Goal: Task Accomplishment & Management: Use online tool/utility

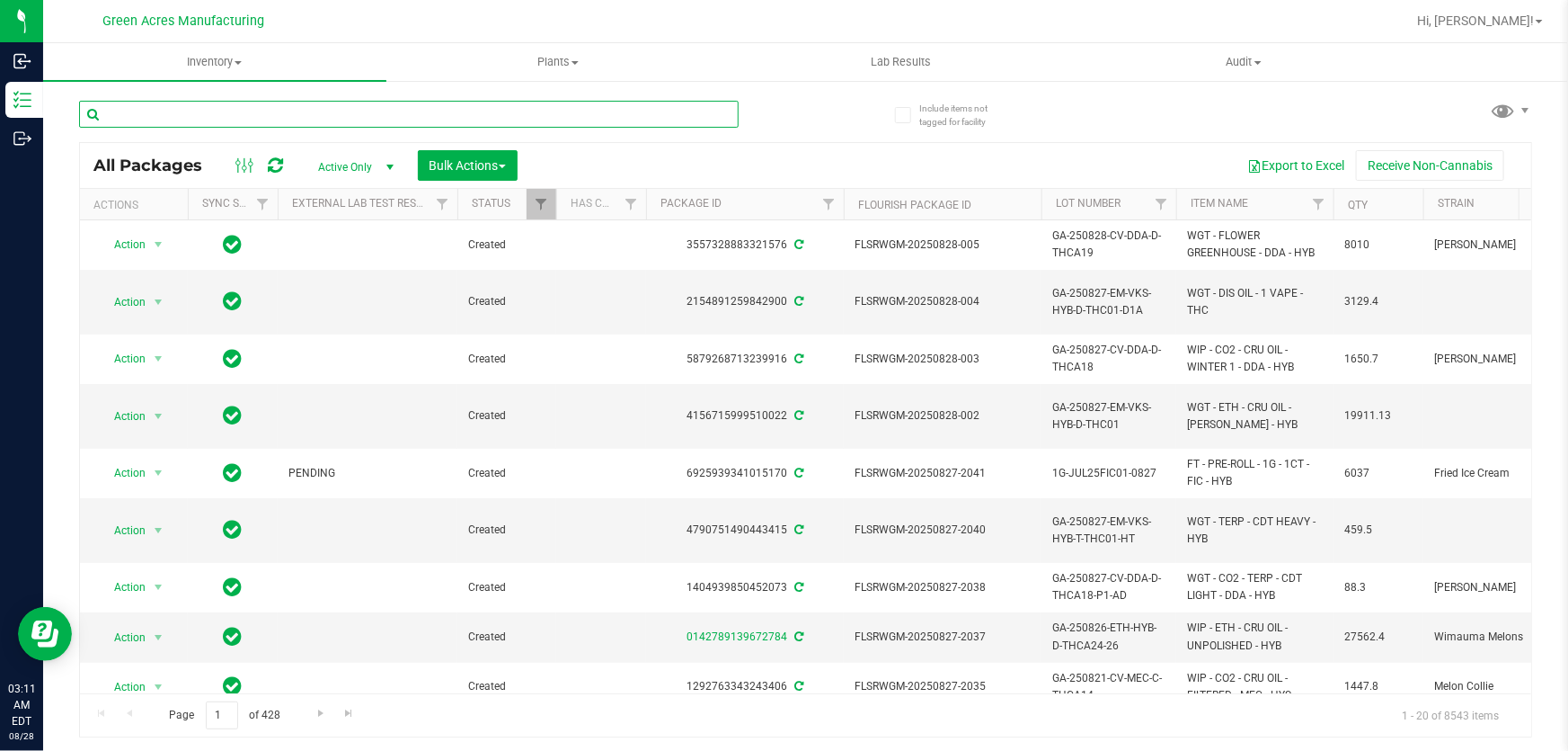
click at [273, 122] on input "text" at bounding box center [408, 114] width 660 height 27
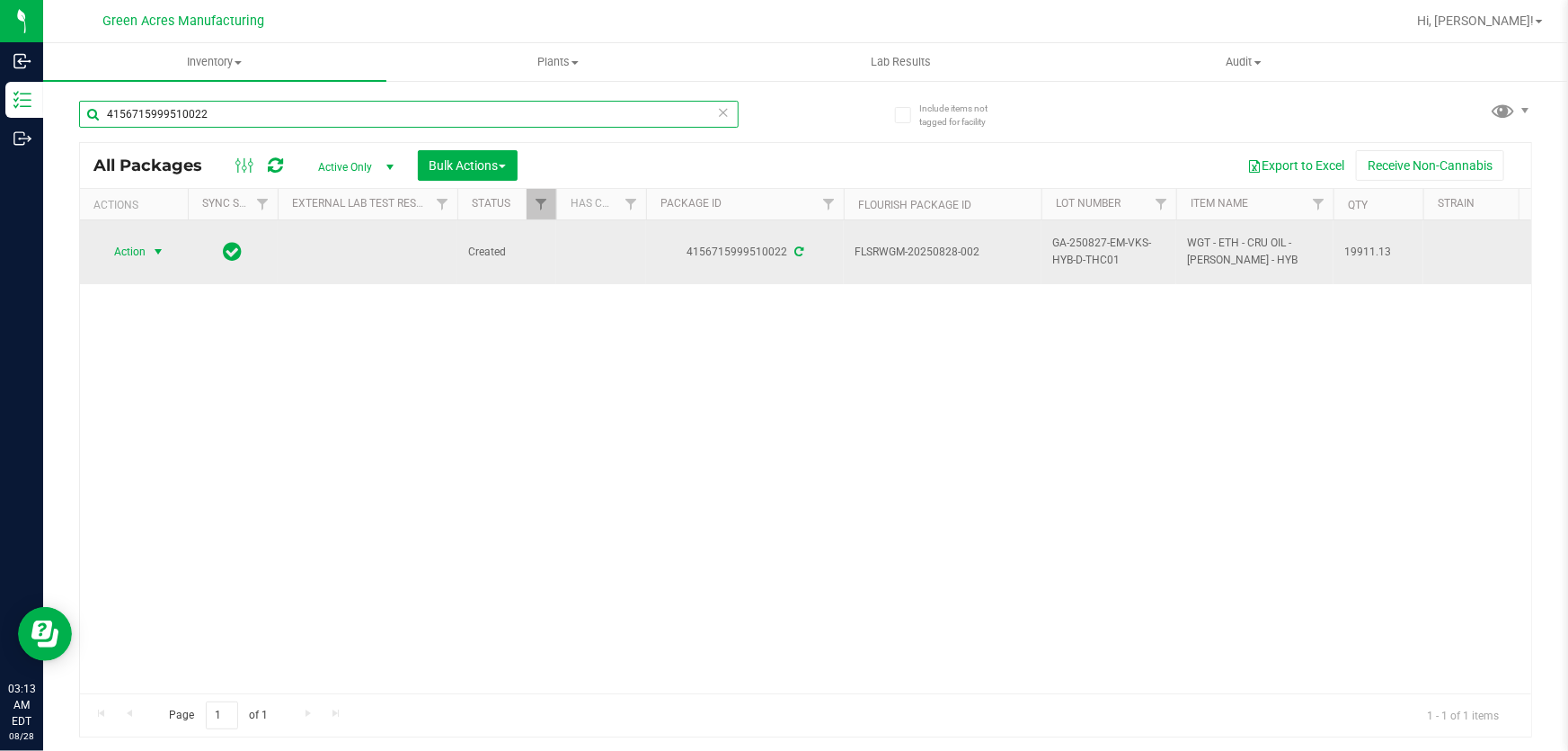
type input "4156715999510022"
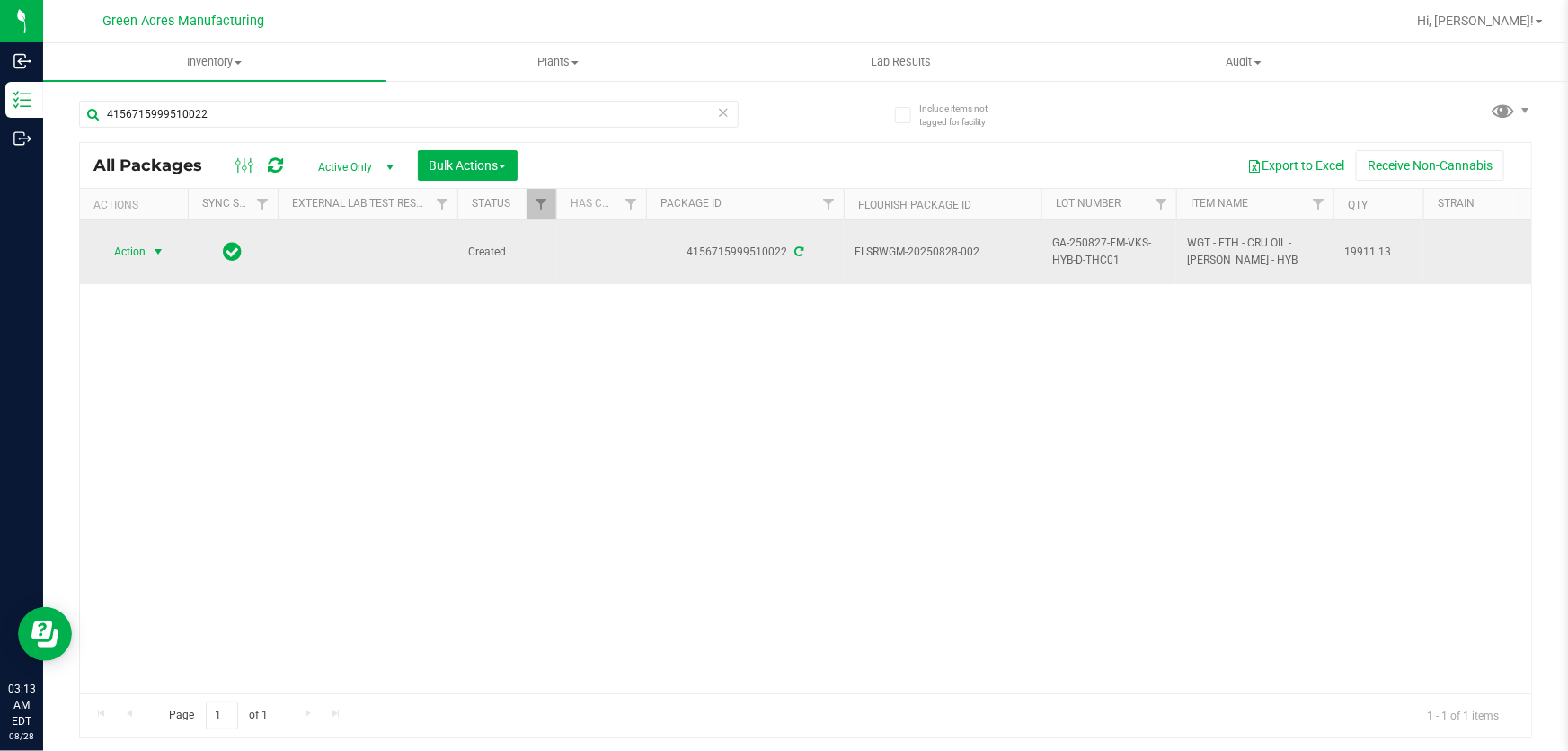
click at [126, 249] on span "Action" at bounding box center [122, 251] width 49 height 25
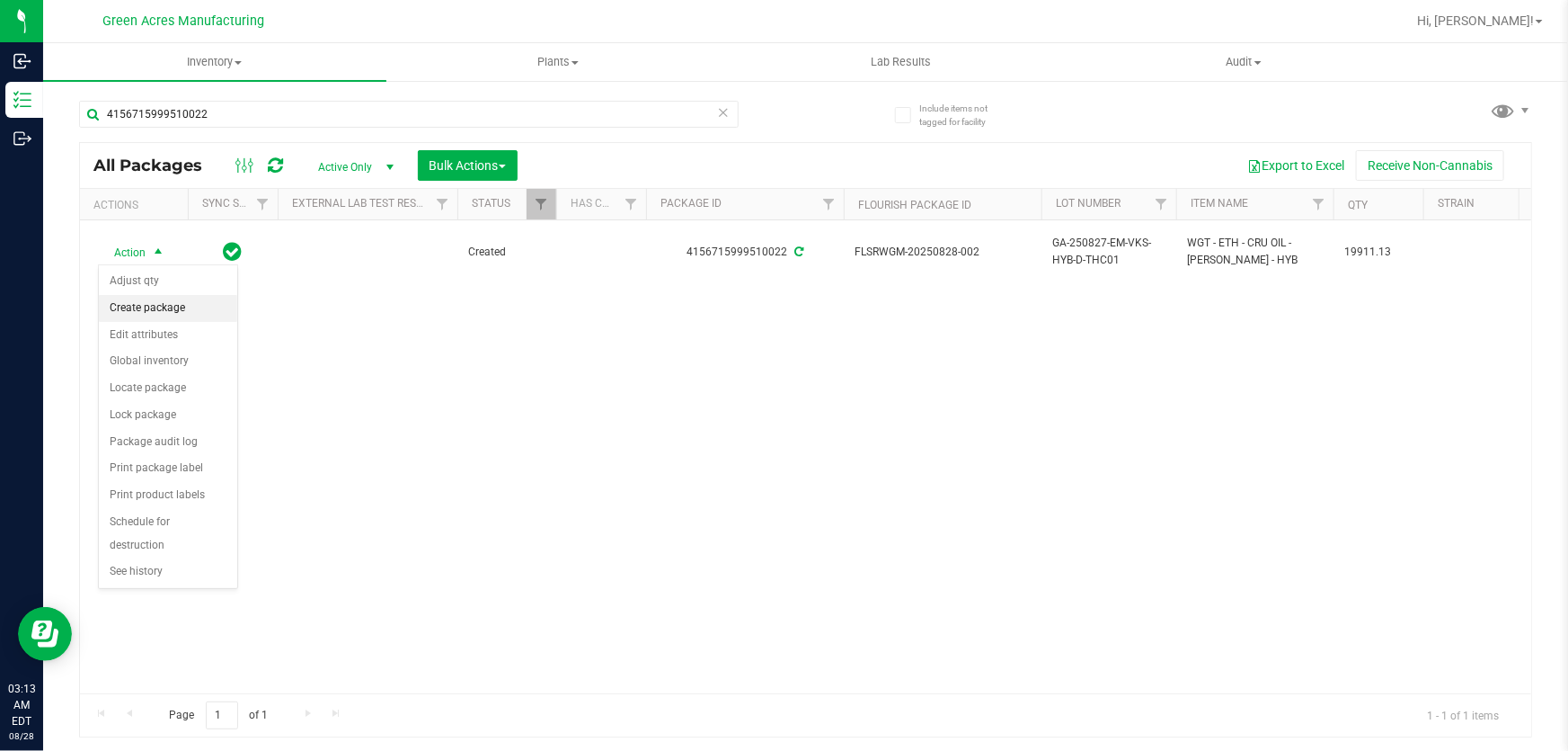
click at [195, 314] on li "Create package" at bounding box center [168, 308] width 139 height 27
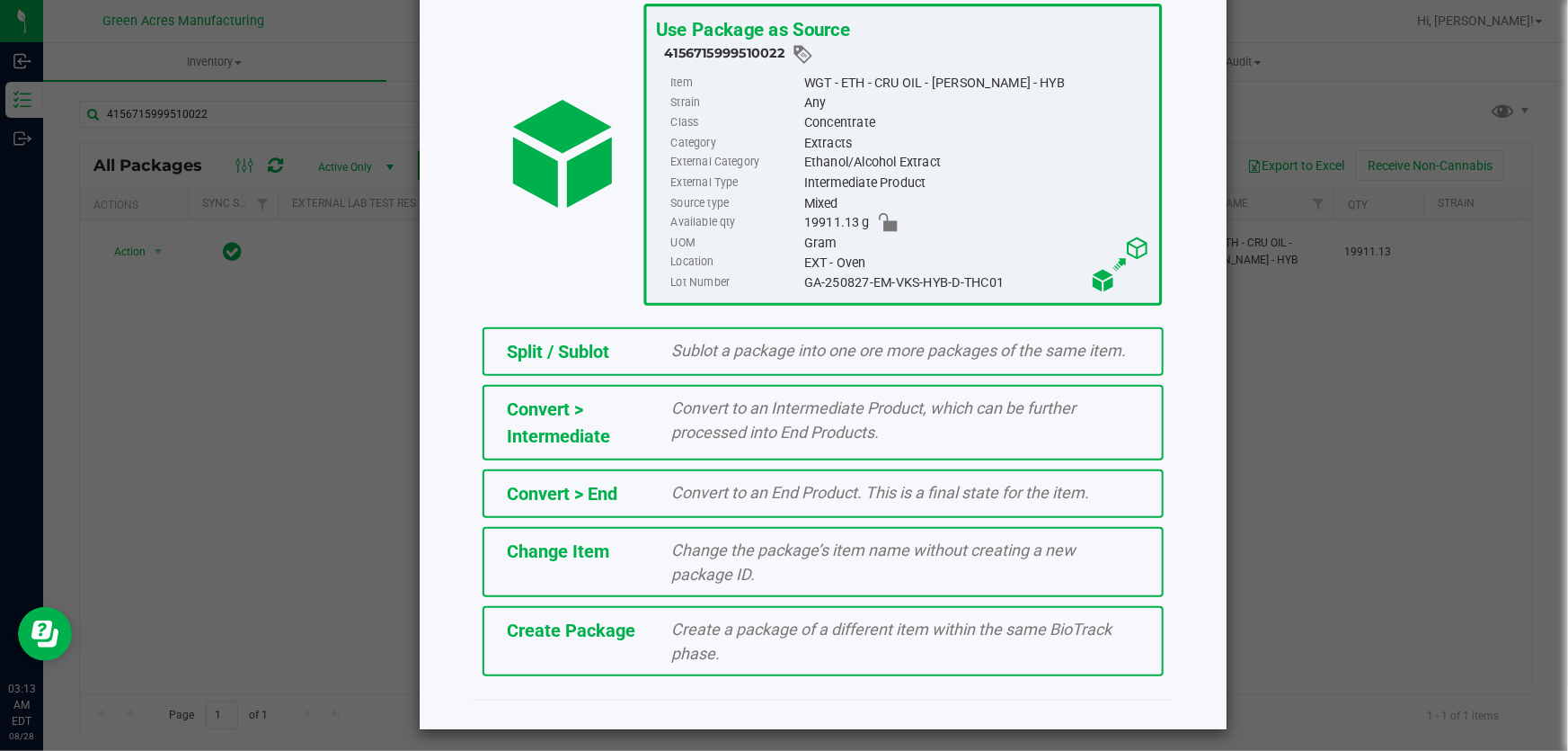
scroll to position [123, 0]
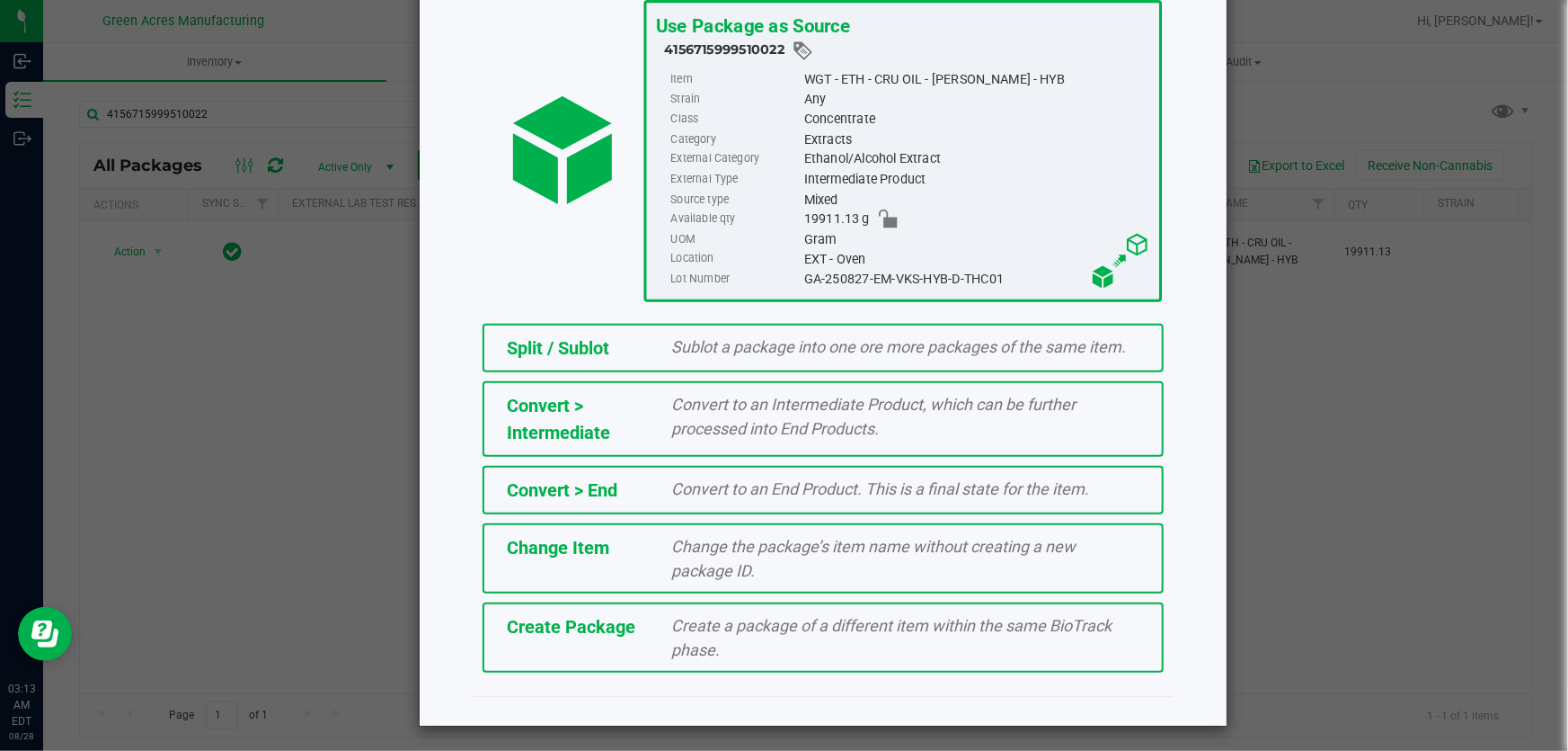
click at [796, 645] on div "Create a package of a different item within the same BioTrack phase." at bounding box center [906, 637] width 495 height 49
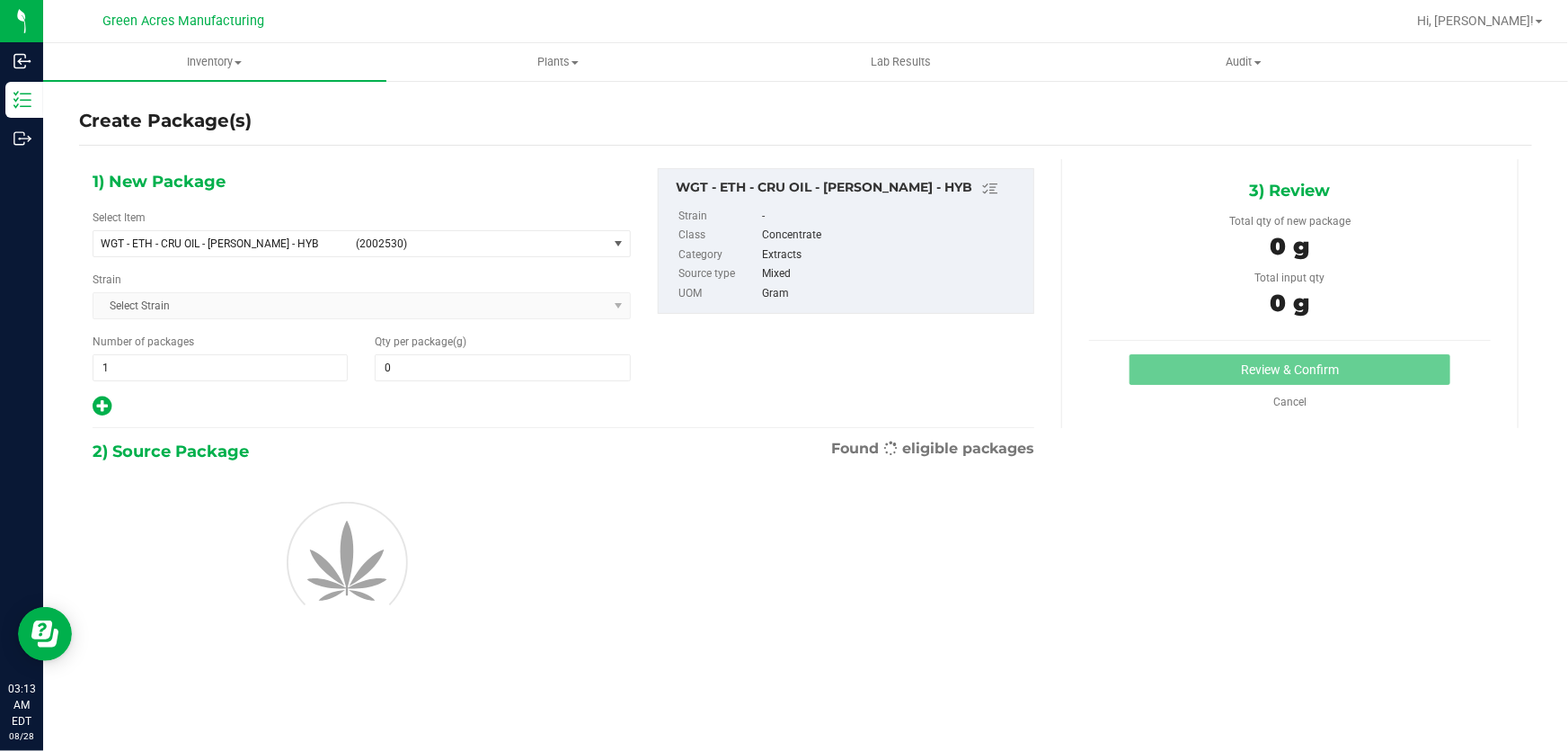
type input "0.0000"
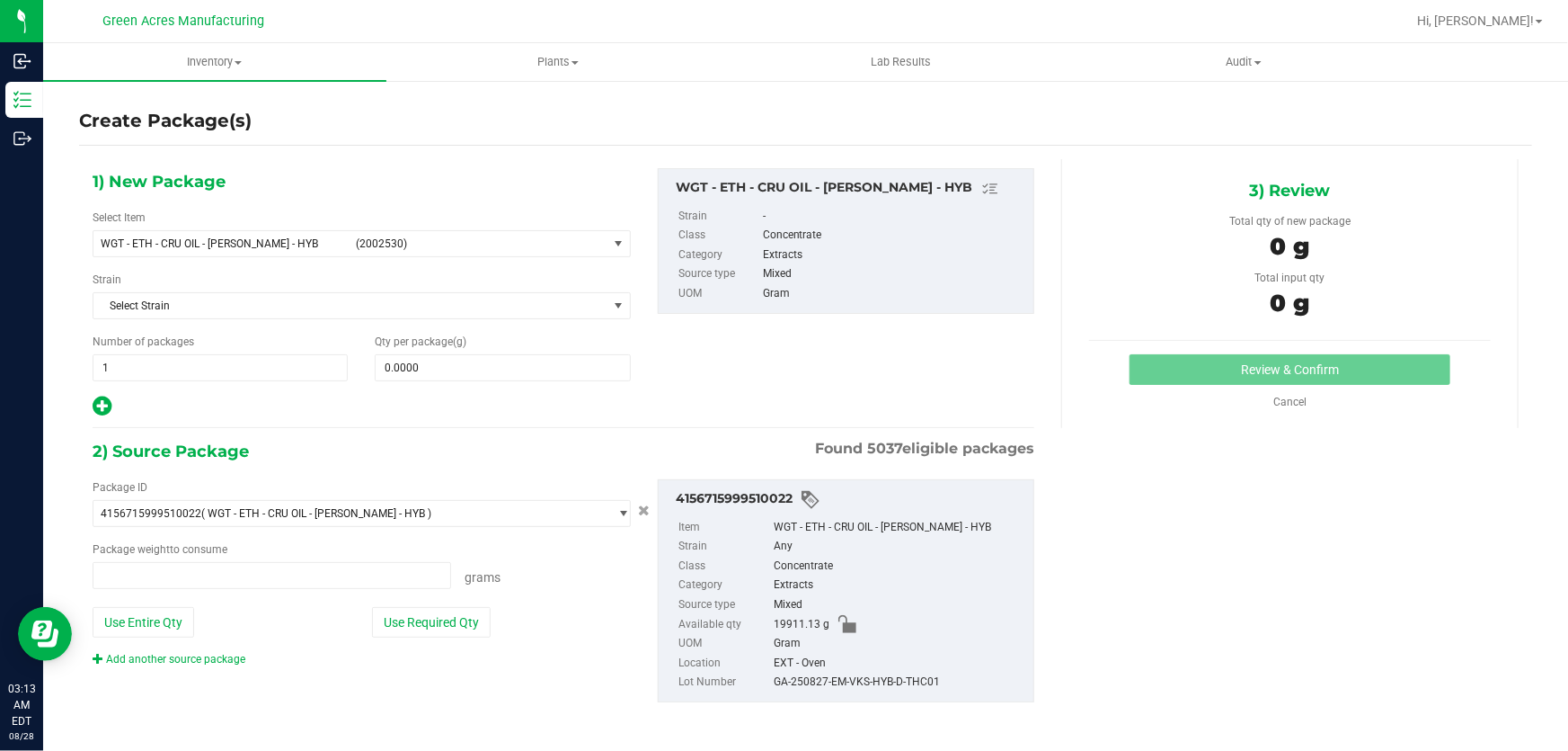
type input "0.0000 g"
click at [622, 249] on span "select" at bounding box center [618, 243] width 22 height 25
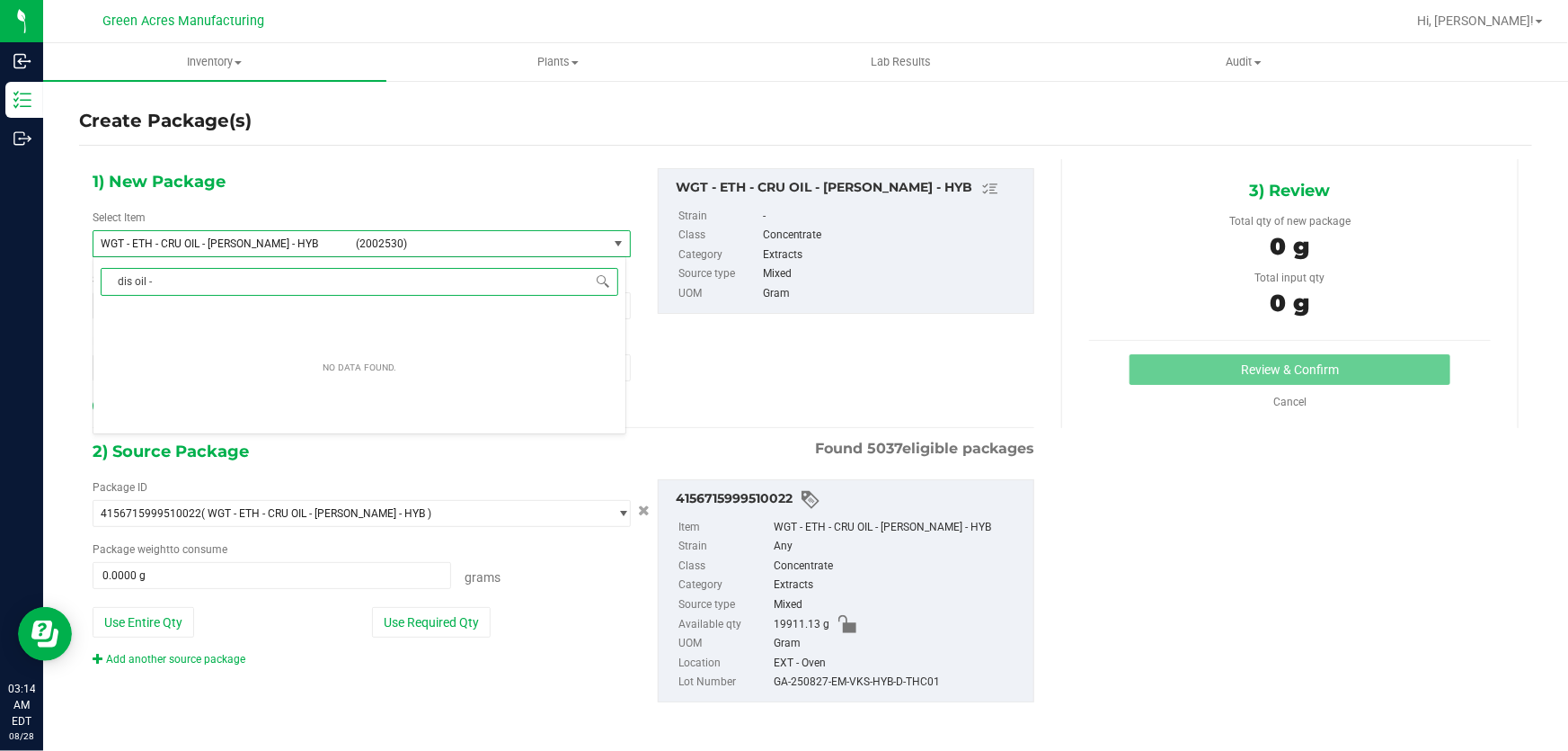
type input "dis oil - 1"
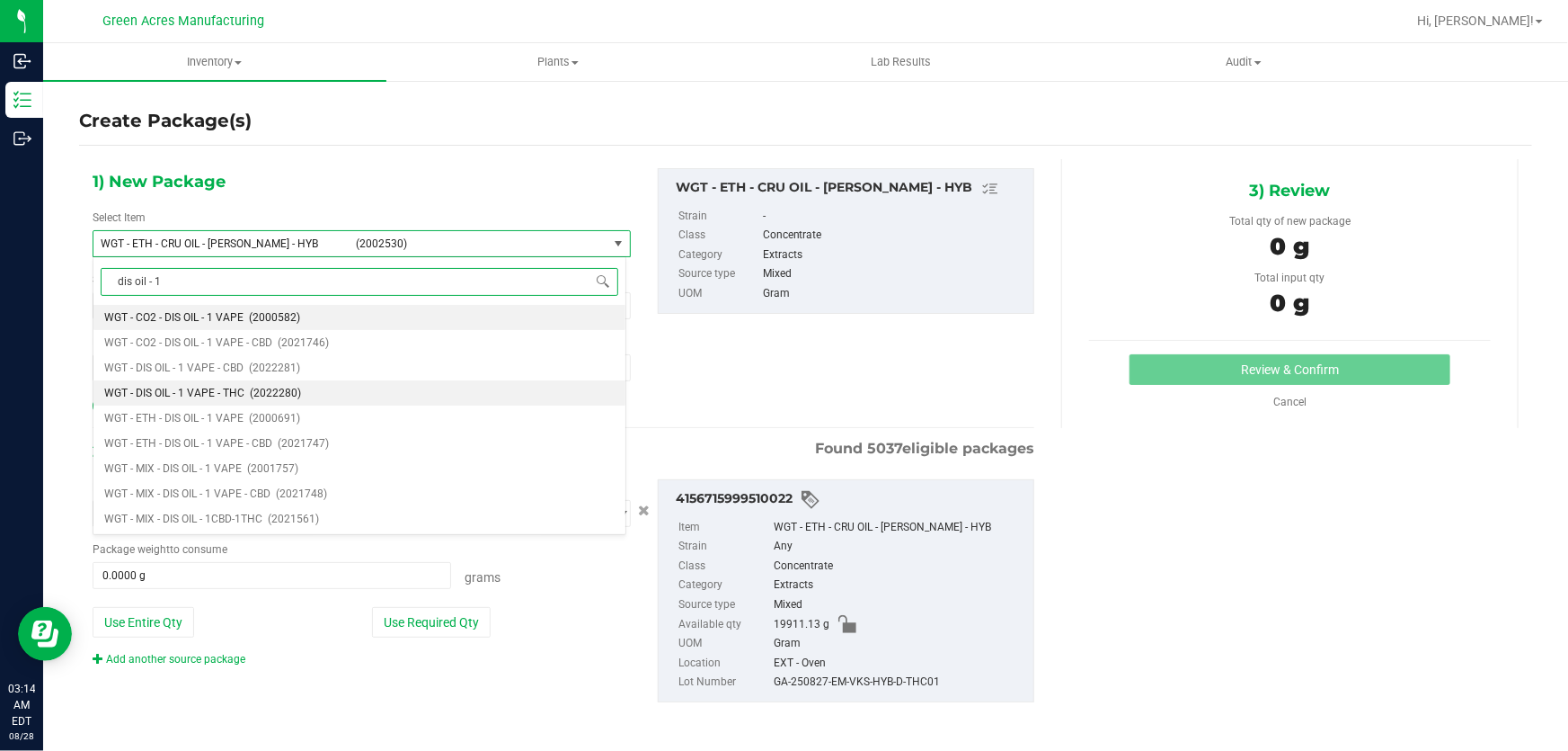
click at [269, 390] on span "(2022280)" at bounding box center [275, 393] width 51 height 13
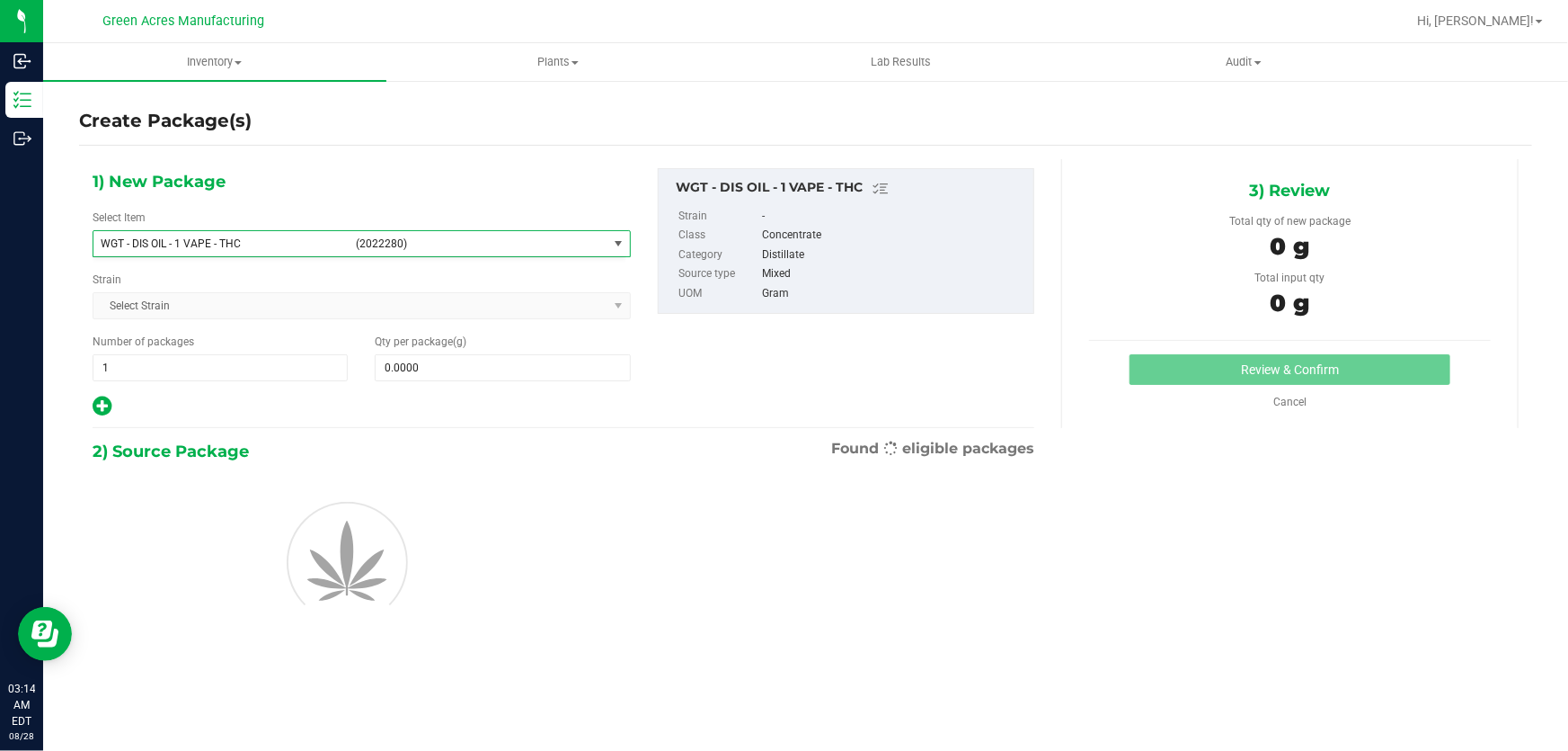
type input "0.0000"
click at [569, 368] on input "0.0000" at bounding box center [502, 367] width 253 height 25
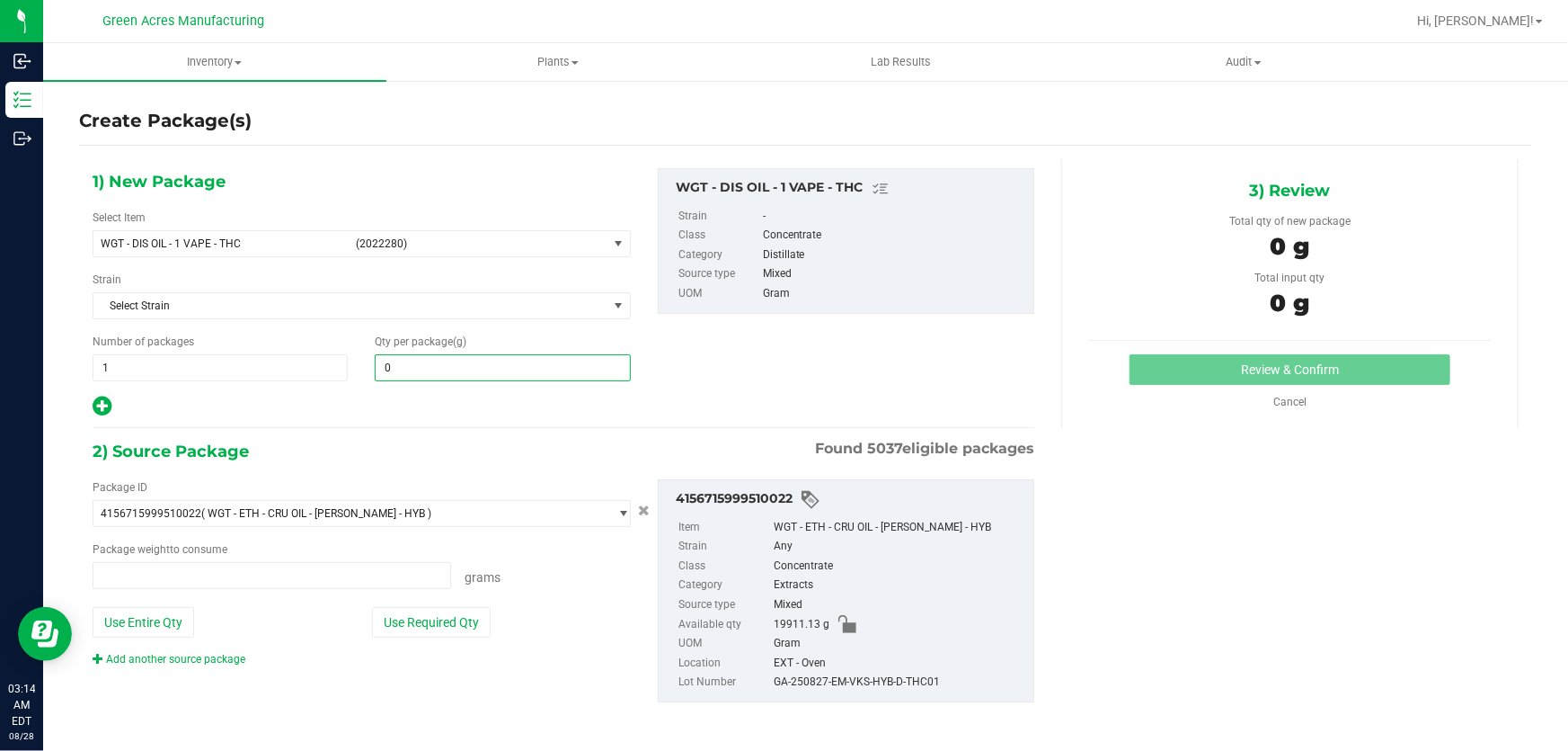
type input "0.0000 g"
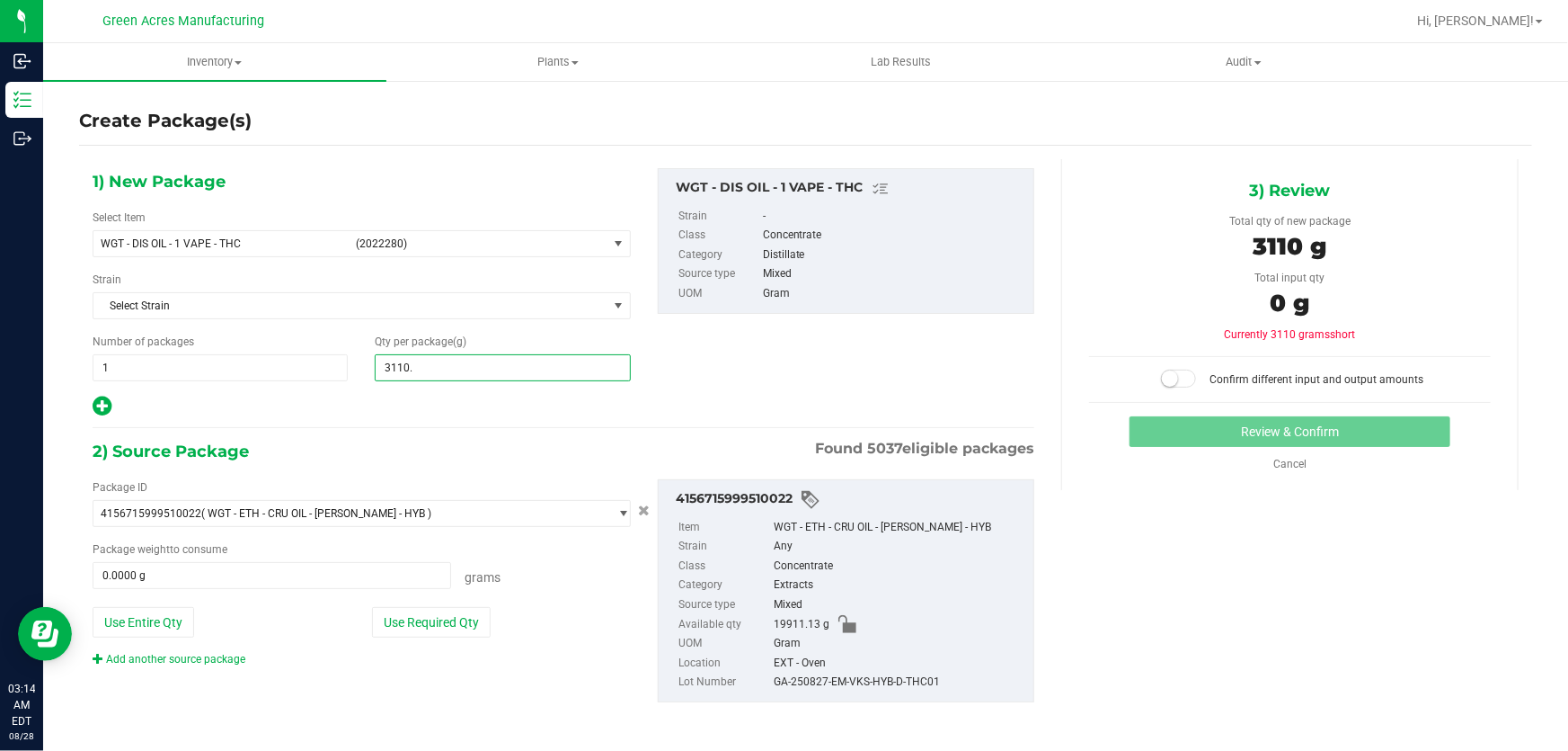
type input "3110.8"
type input "3,110.8000"
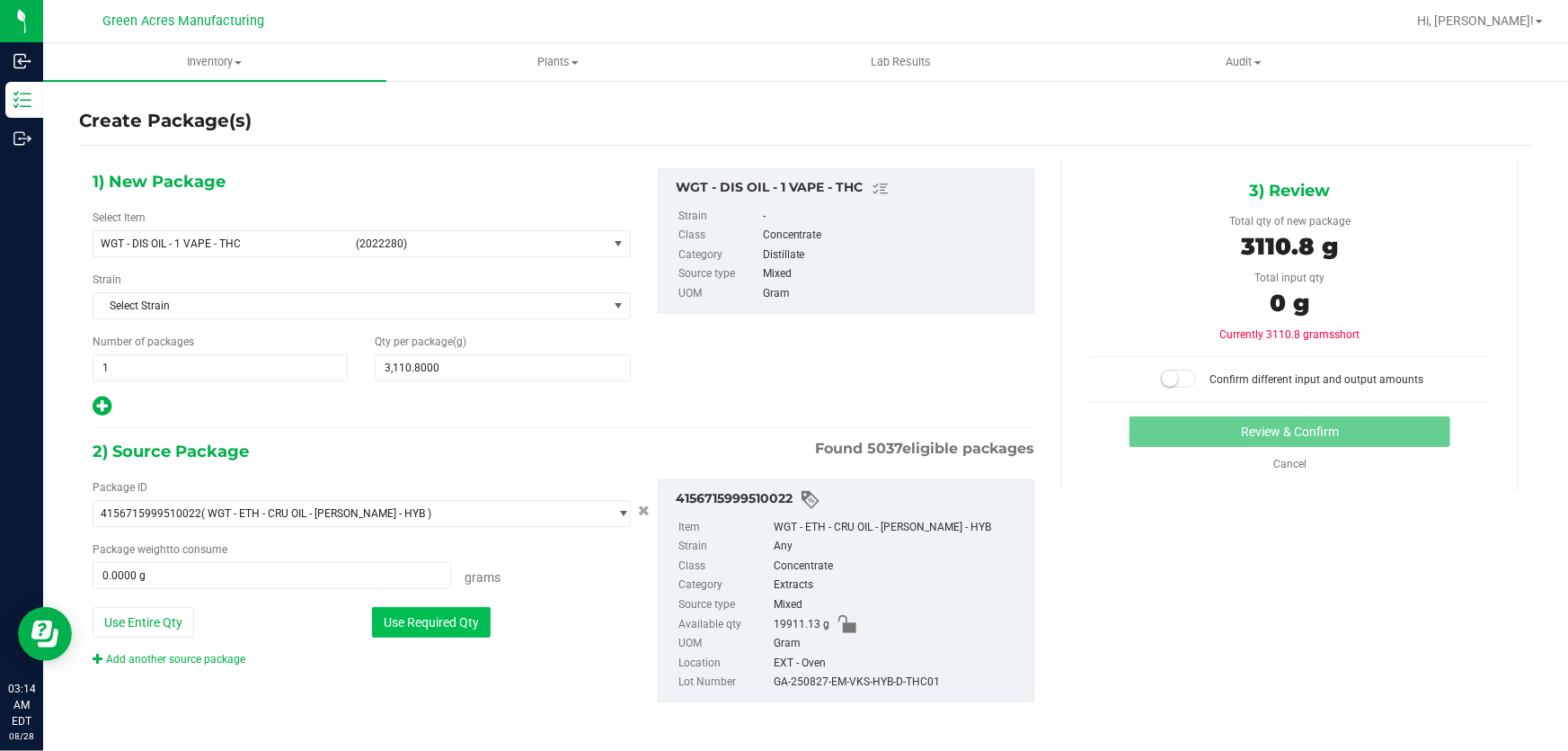
click at [437, 618] on button "Use Required Qty" at bounding box center [430, 622] width 118 height 30
type input "3110.8000 g"
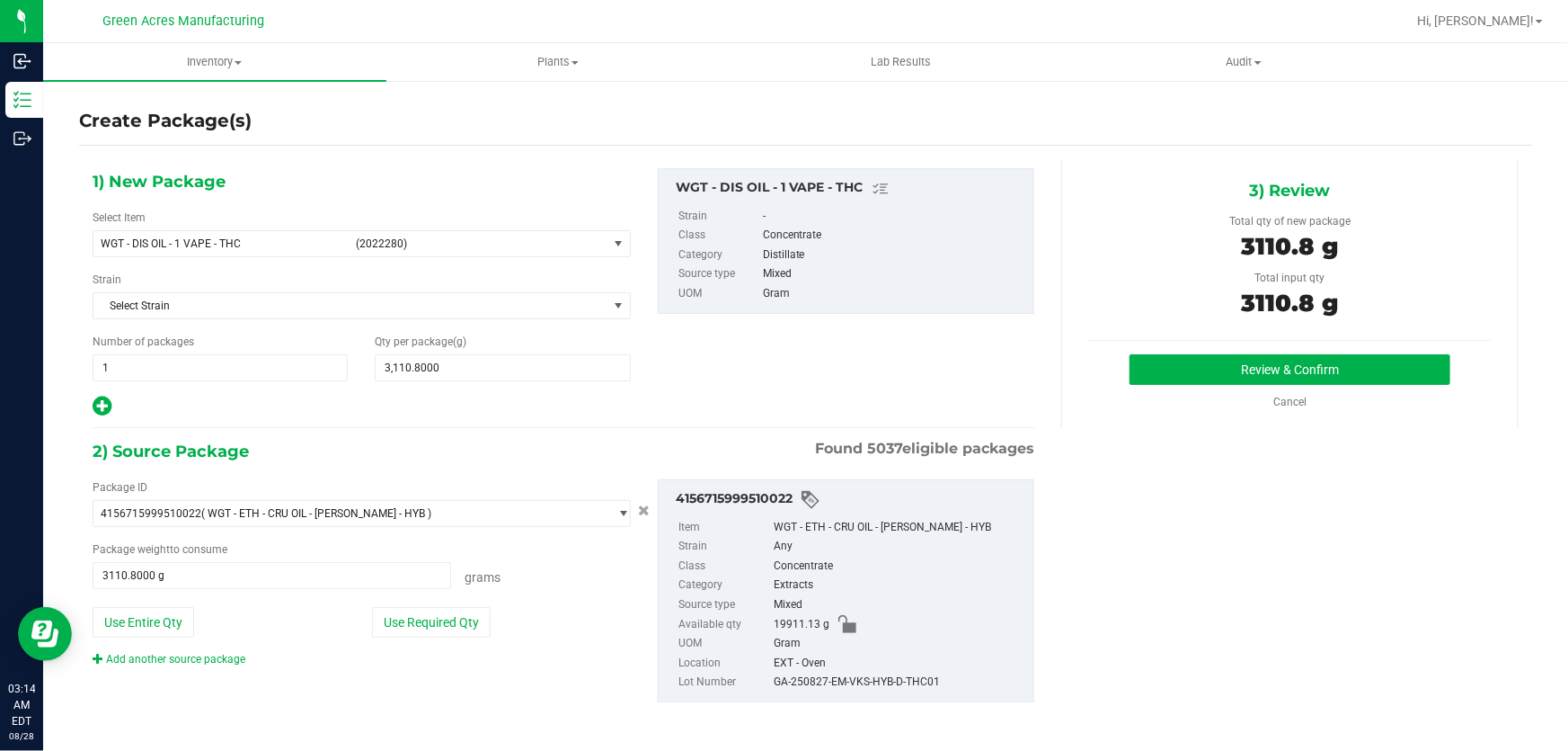
click at [1382, 386] on div "Review & Confirm Cancel" at bounding box center [1290, 382] width 402 height 56
click at [1392, 364] on button "Review & Confirm" at bounding box center [1290, 369] width 322 height 30
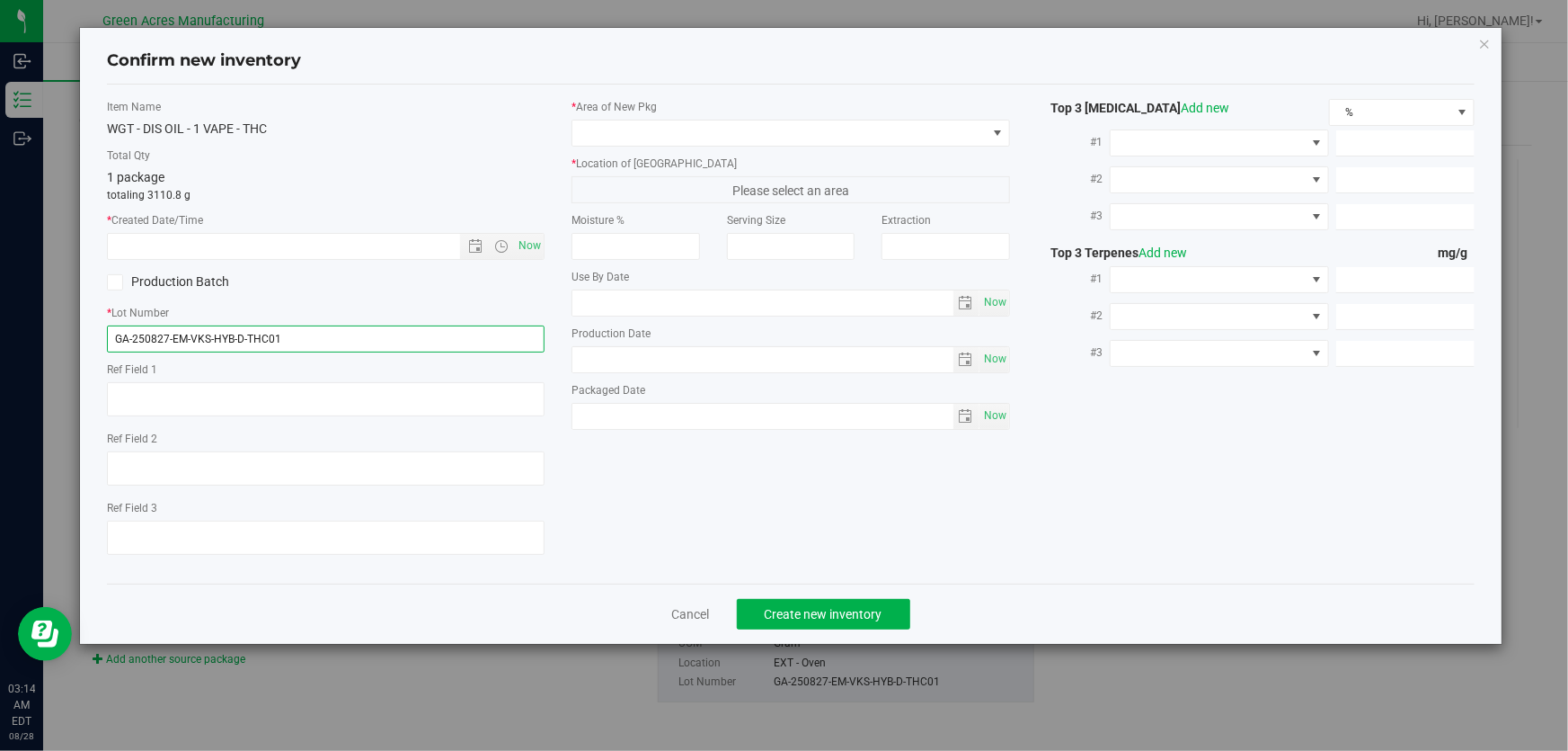
click at [419, 342] on input "GA-250827-EM-VKS-HYB-D-THC01" at bounding box center [326, 338] width 438 height 27
type input "GA-250827-EM-VKS-HYB-D-THC01-D1B"
click at [521, 240] on span "Now" at bounding box center [529, 246] width 30 height 26
type input "[DATE] 3:14 AM"
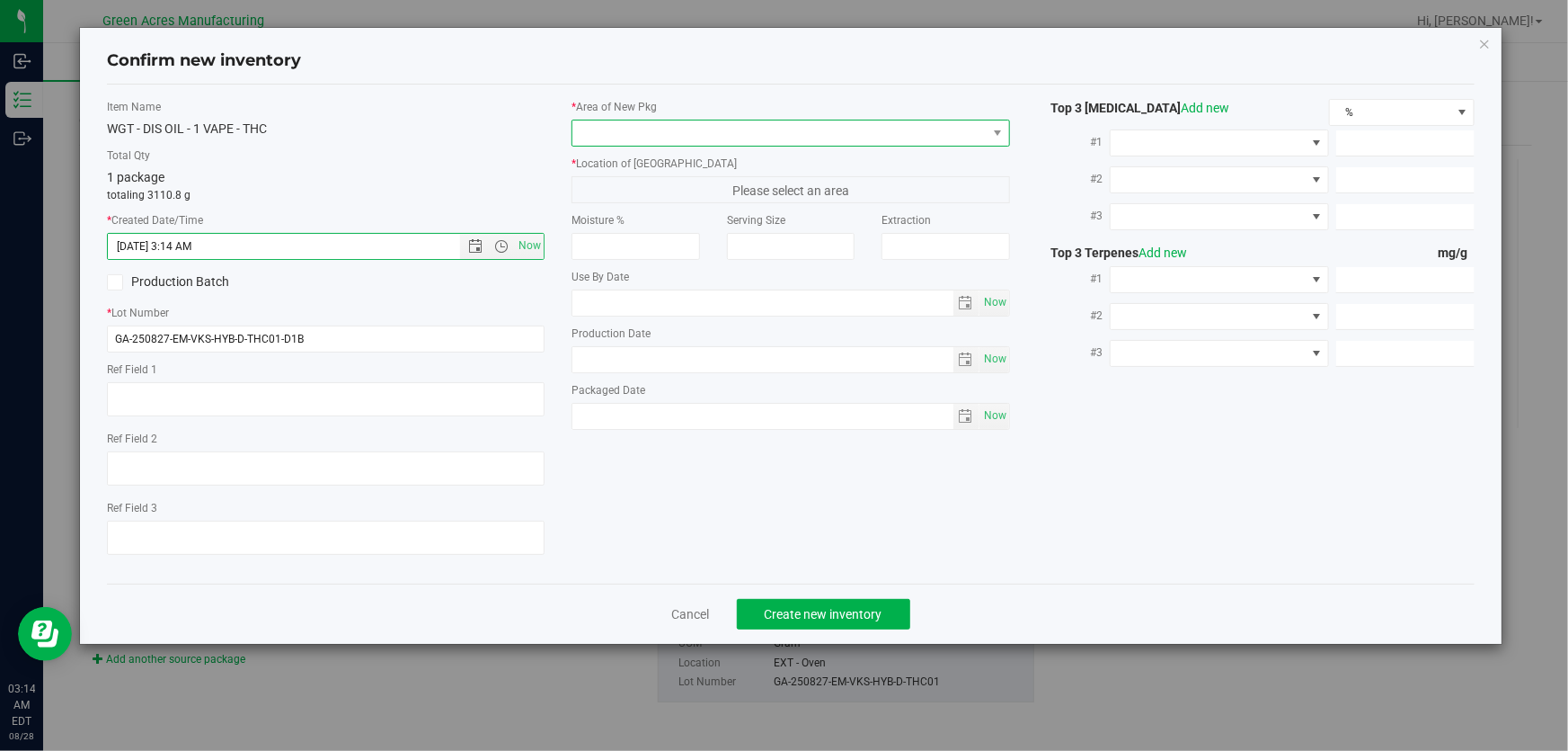
click at [718, 136] on span at bounding box center [779, 132] width 413 height 25
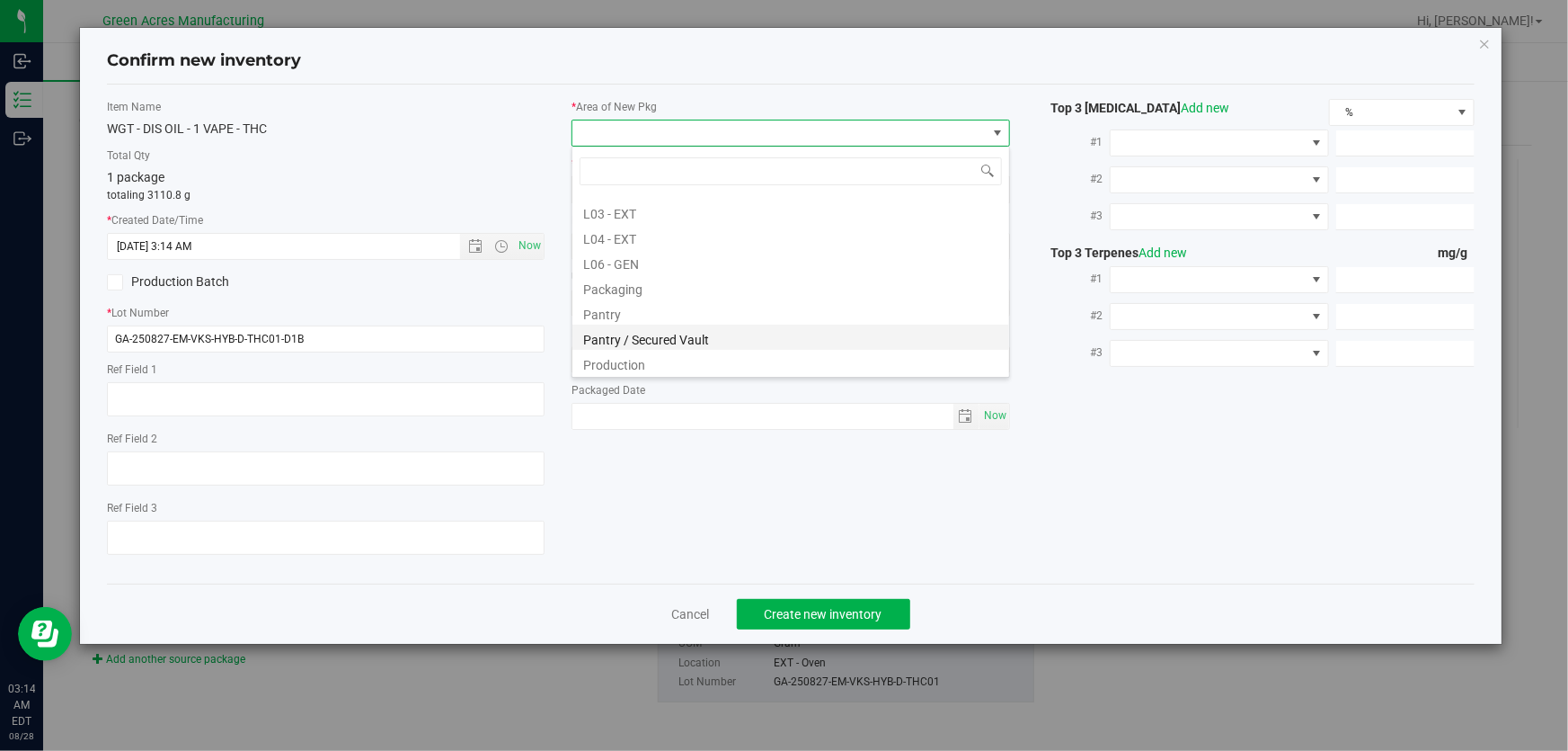
scroll to position [409, 0]
click at [664, 199] on li "L03 - EXT" at bounding box center [791, 201] width 437 height 25
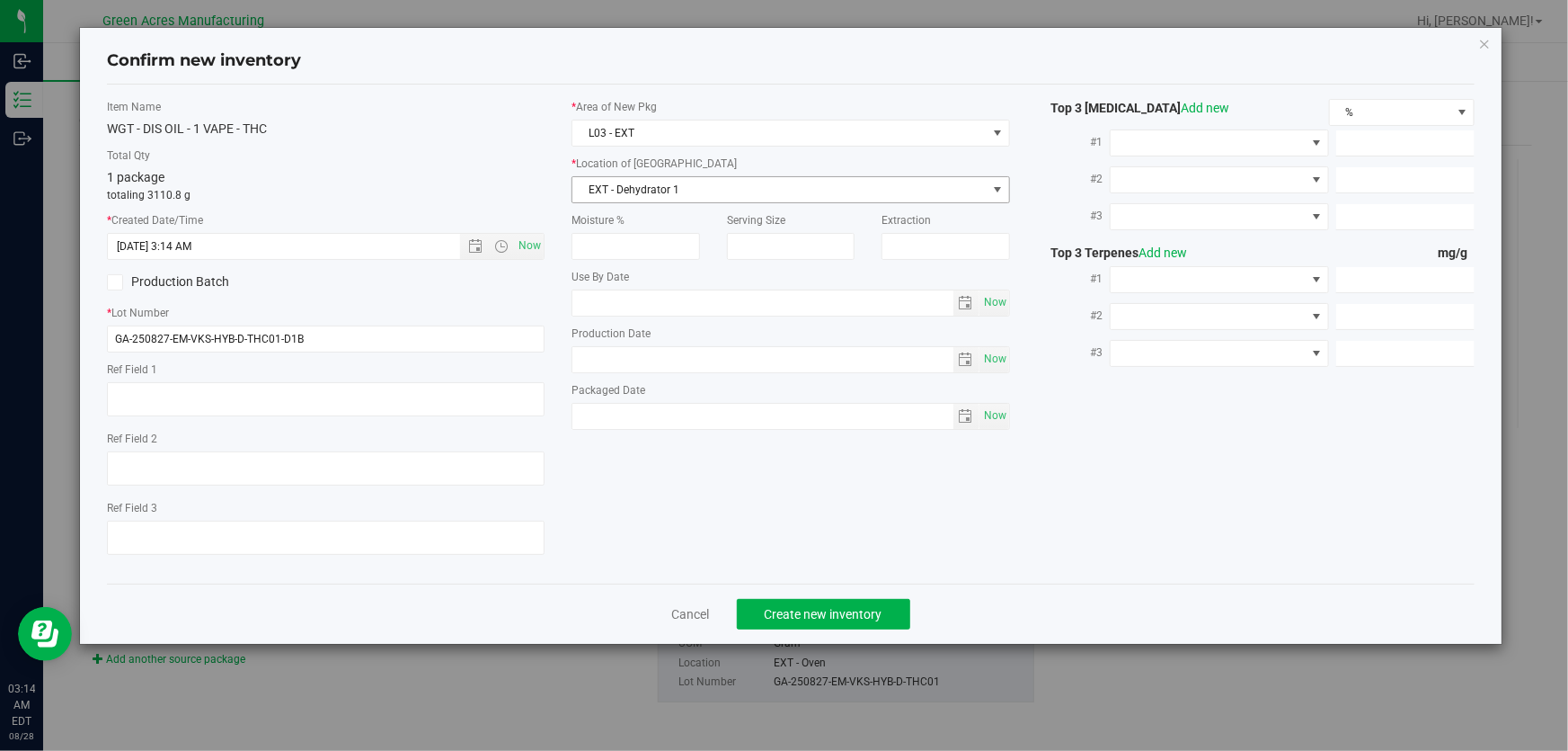
click at [706, 192] on span "EXT - Dehydrator 1" at bounding box center [779, 189] width 413 height 25
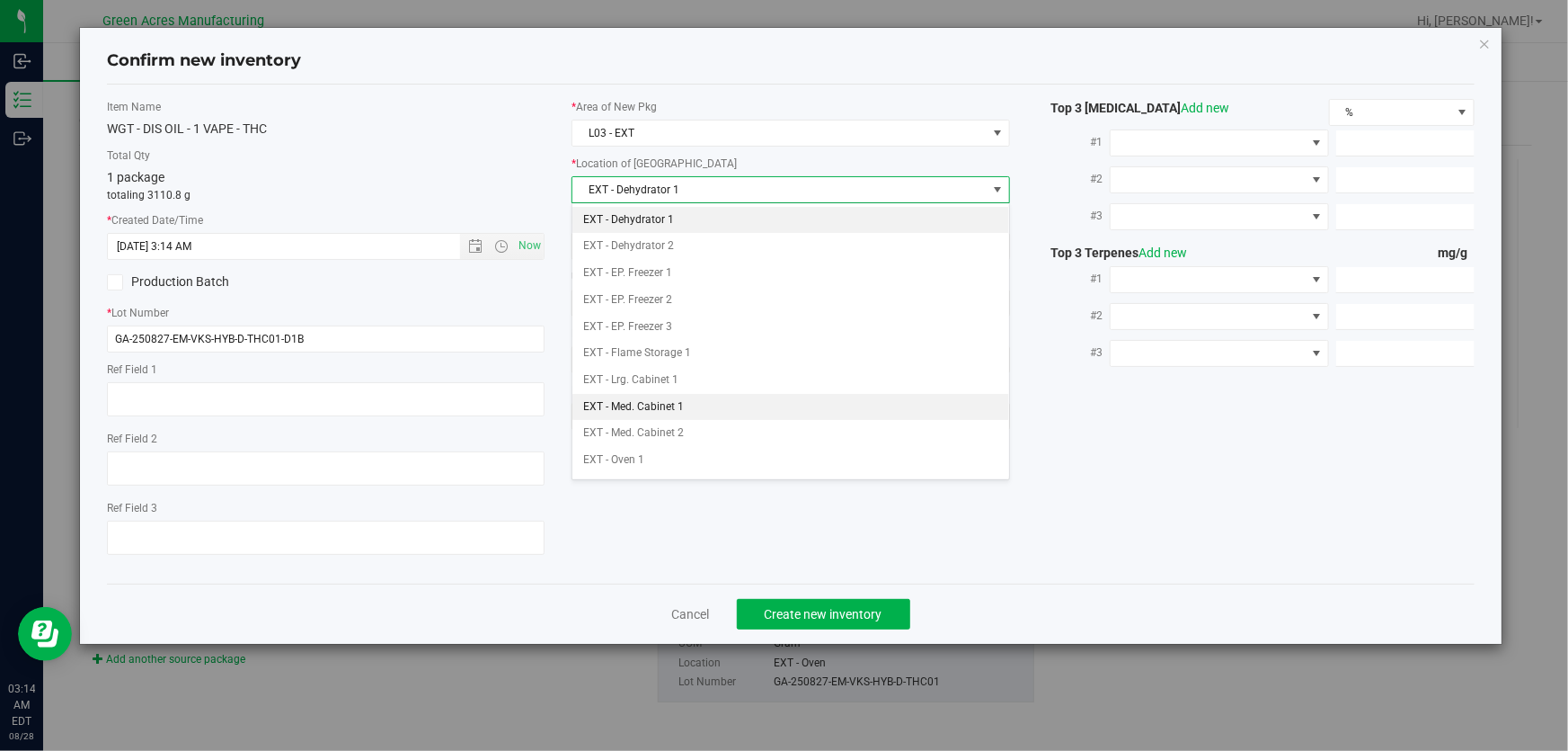
click at [699, 410] on li "EXT - Med. Cabinet 1" at bounding box center [791, 407] width 437 height 27
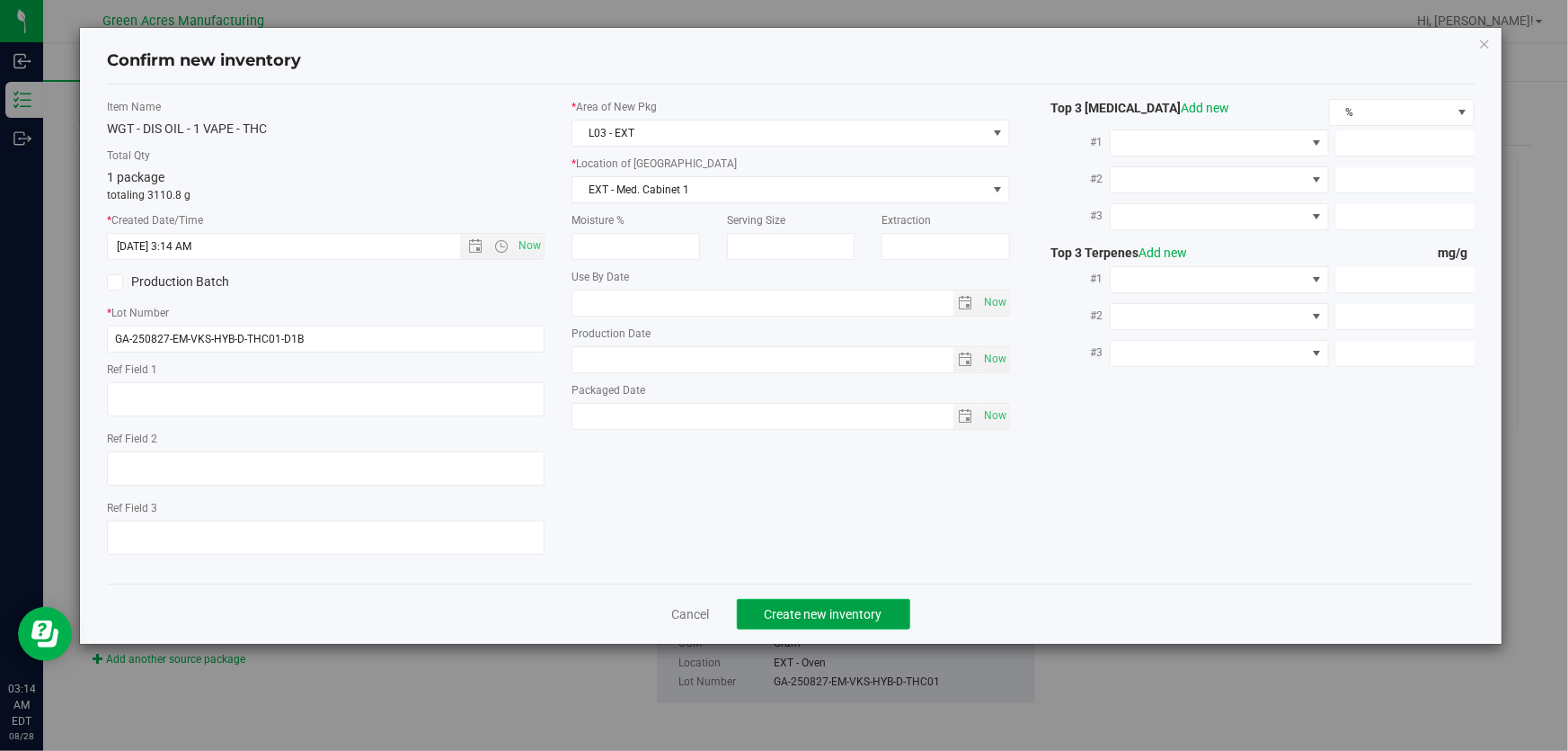
click at [824, 611] on span "Create new inventory" at bounding box center [823, 614] width 117 height 15
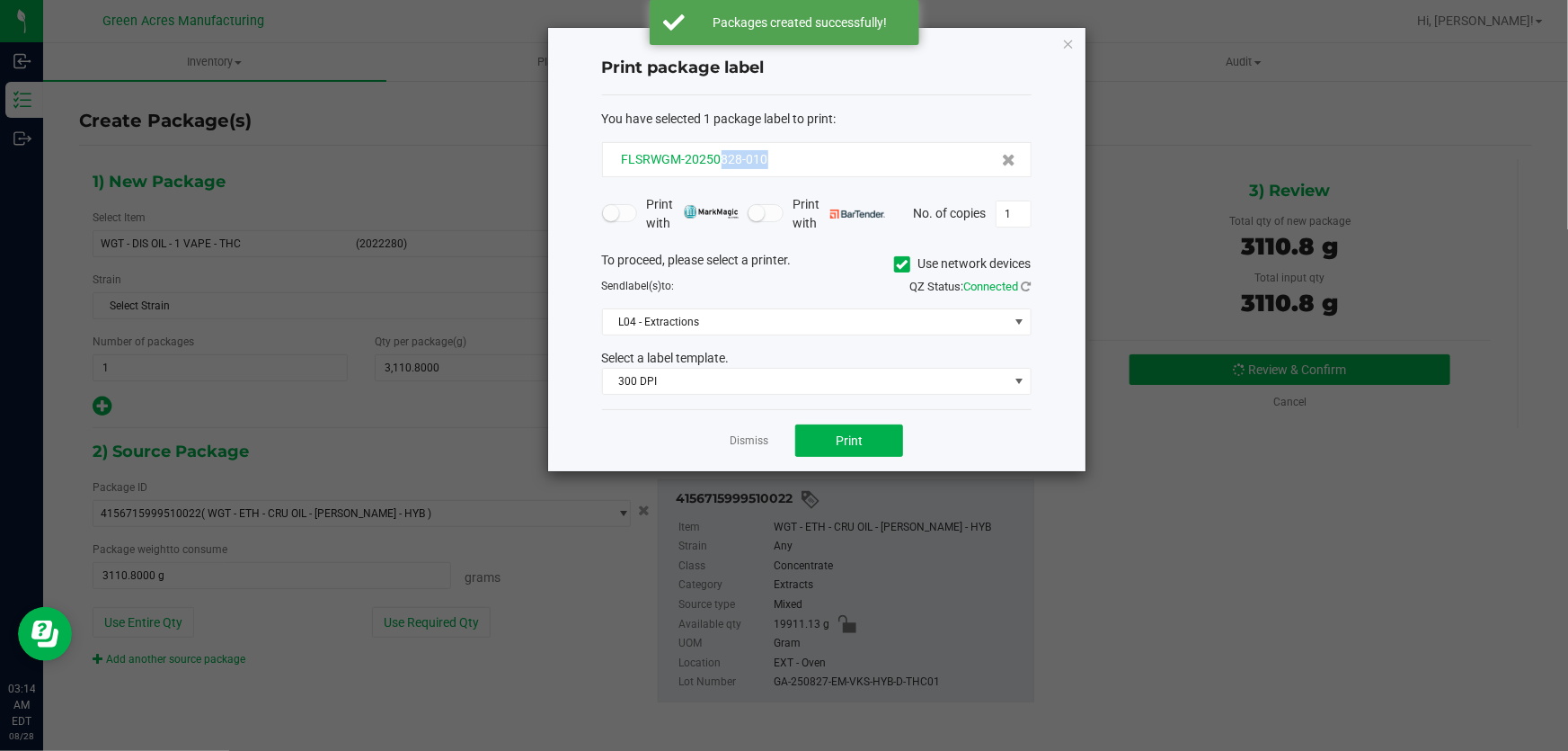
drag, startPoint x: 791, startPoint y: 152, endPoint x: 717, endPoint y: 166, distance: 75.3
click at [717, 166] on div "FLSRWGM-20250828-010" at bounding box center [817, 160] width 399 height 19
copy span "828-010"
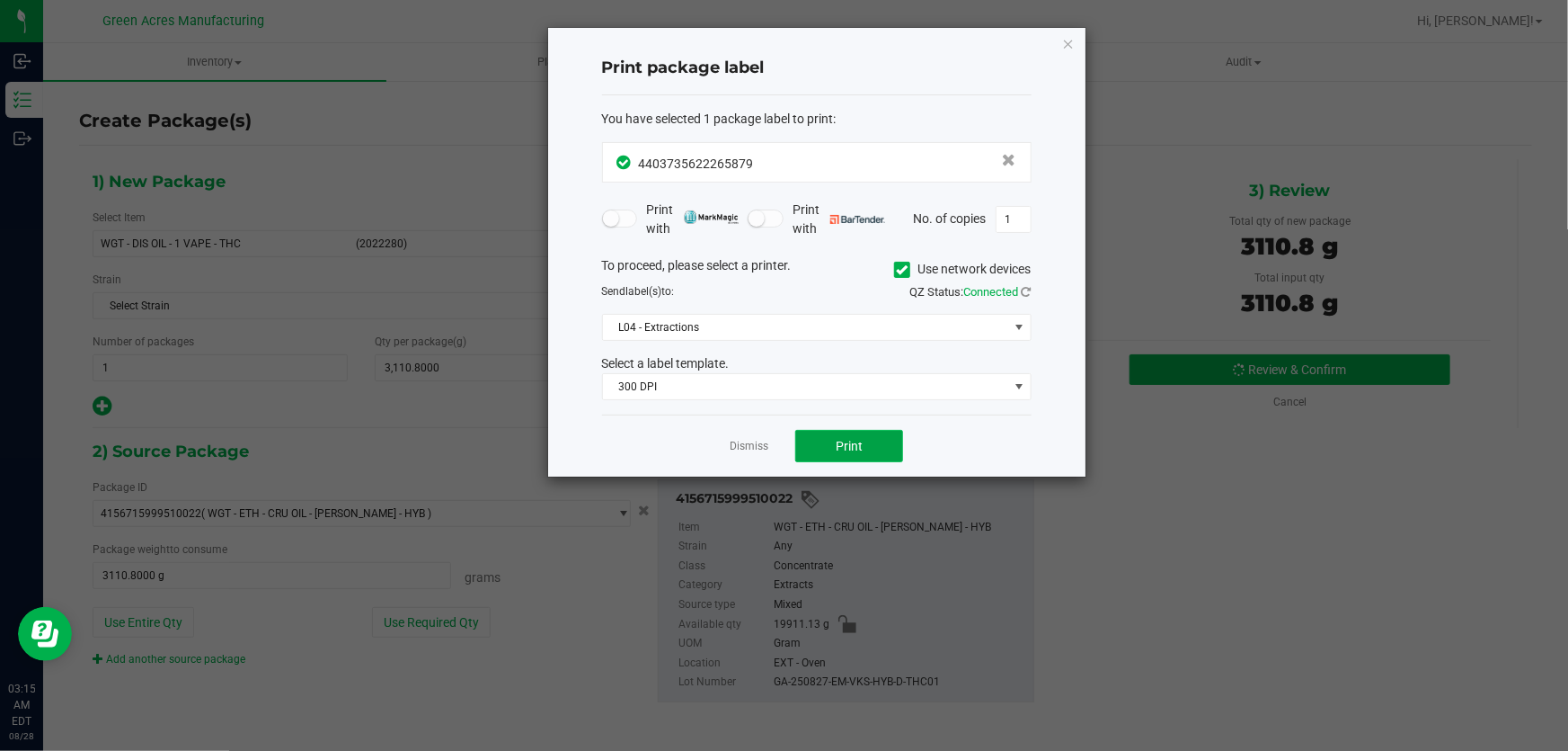
click at [870, 443] on button "Print" at bounding box center [850, 445] width 108 height 32
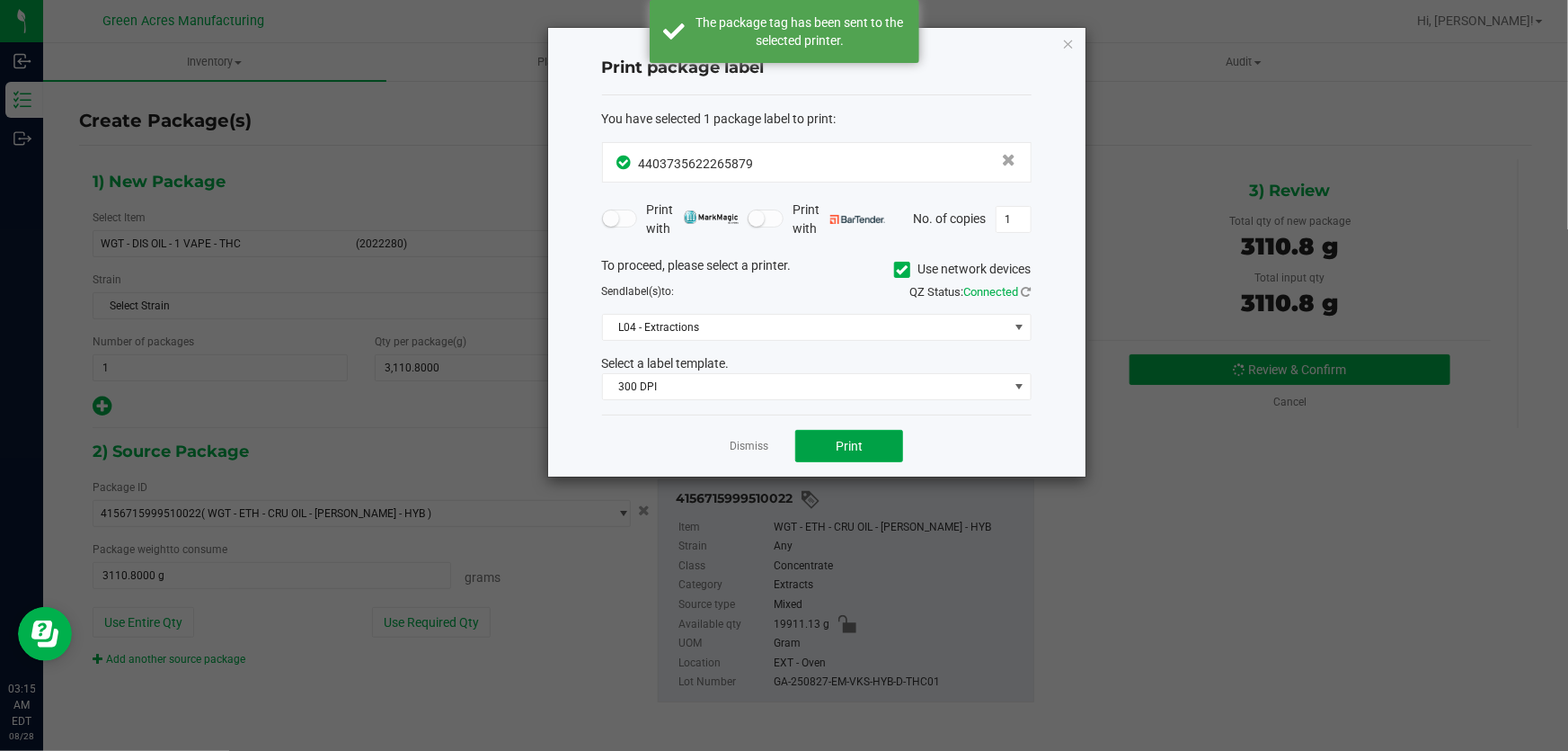
click at [871, 441] on button "Print" at bounding box center [850, 445] width 108 height 32
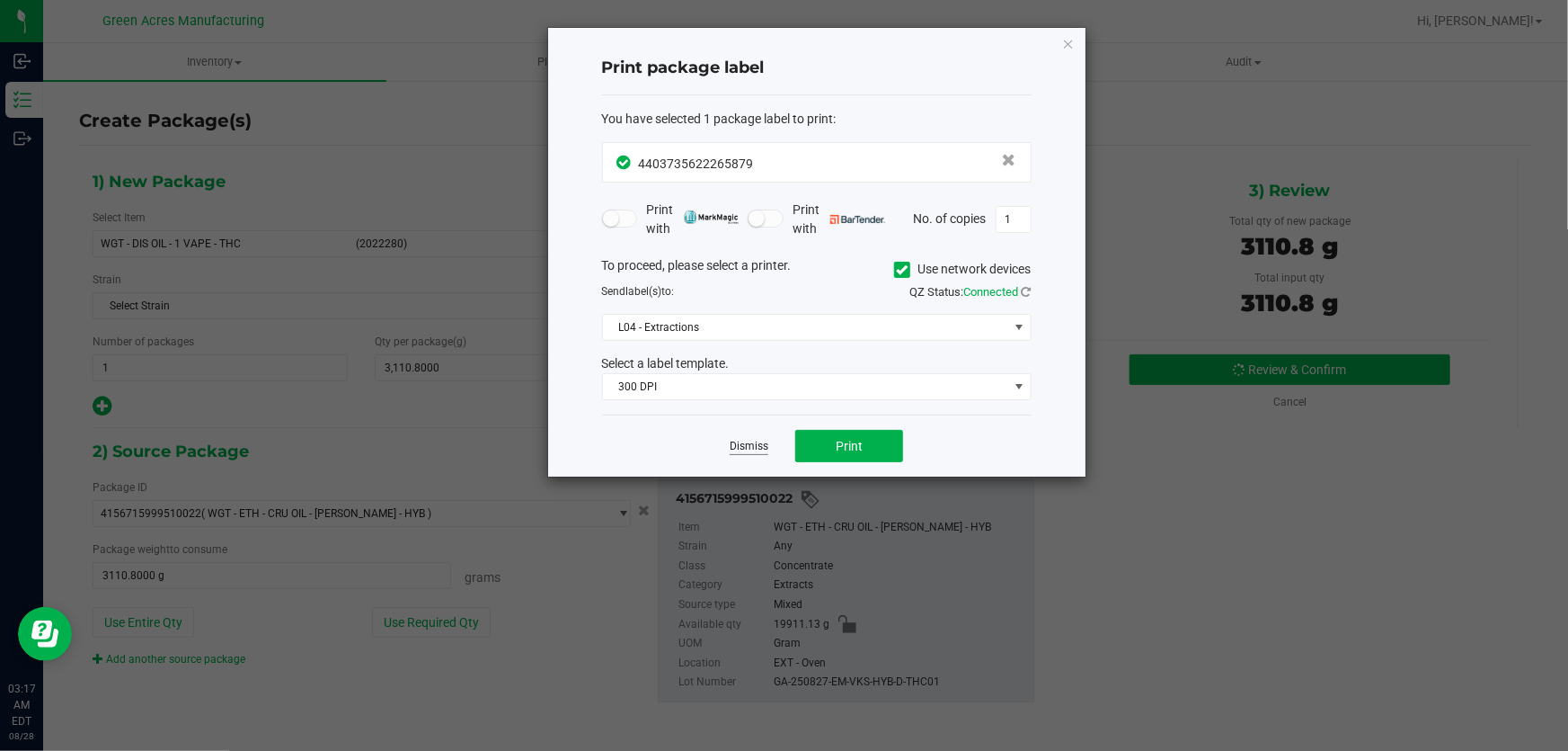
click at [755, 450] on link "Dismiss" at bounding box center [749, 446] width 39 height 16
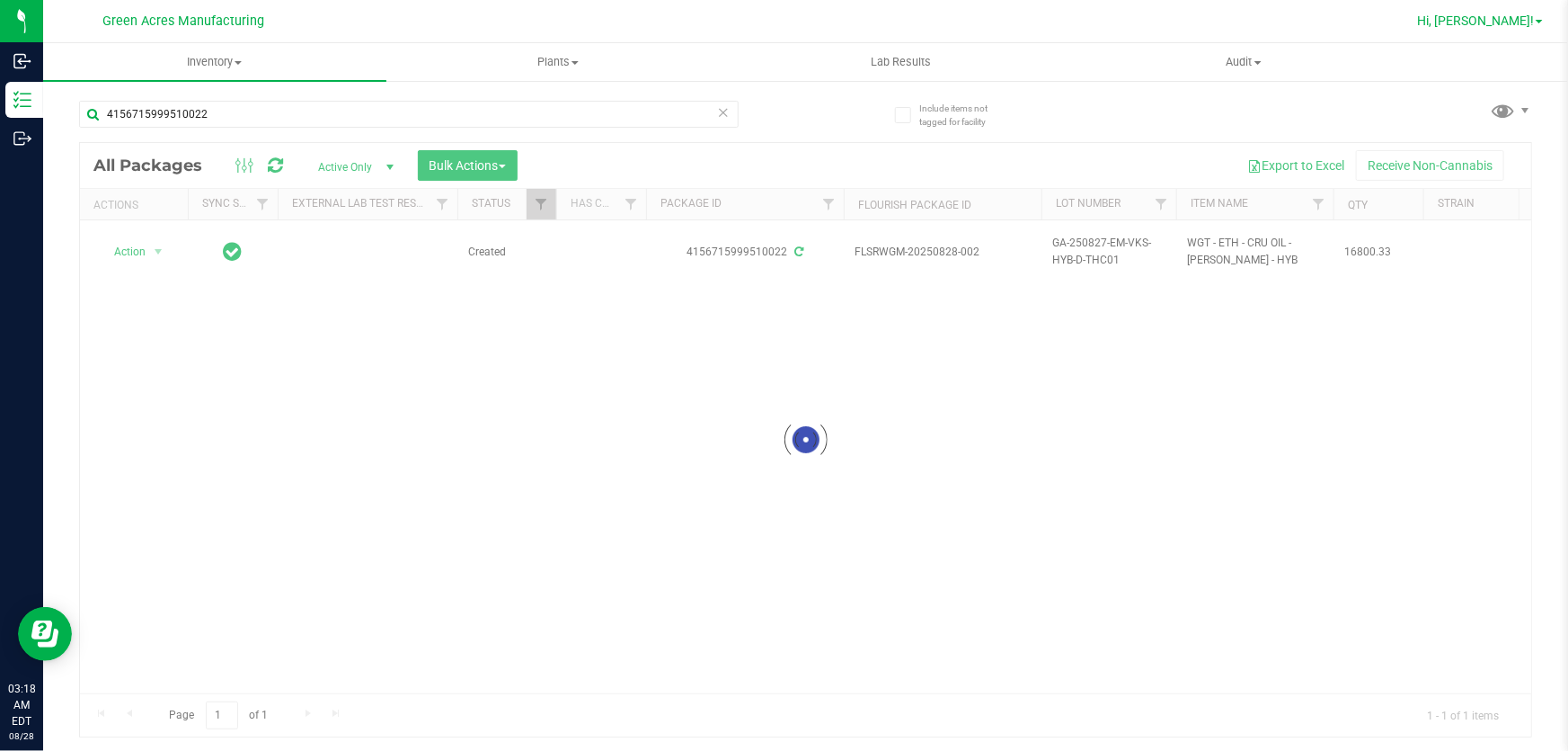
click at [1538, 24] on link "Hi, [PERSON_NAME]!" at bounding box center [1479, 21] width 140 height 19
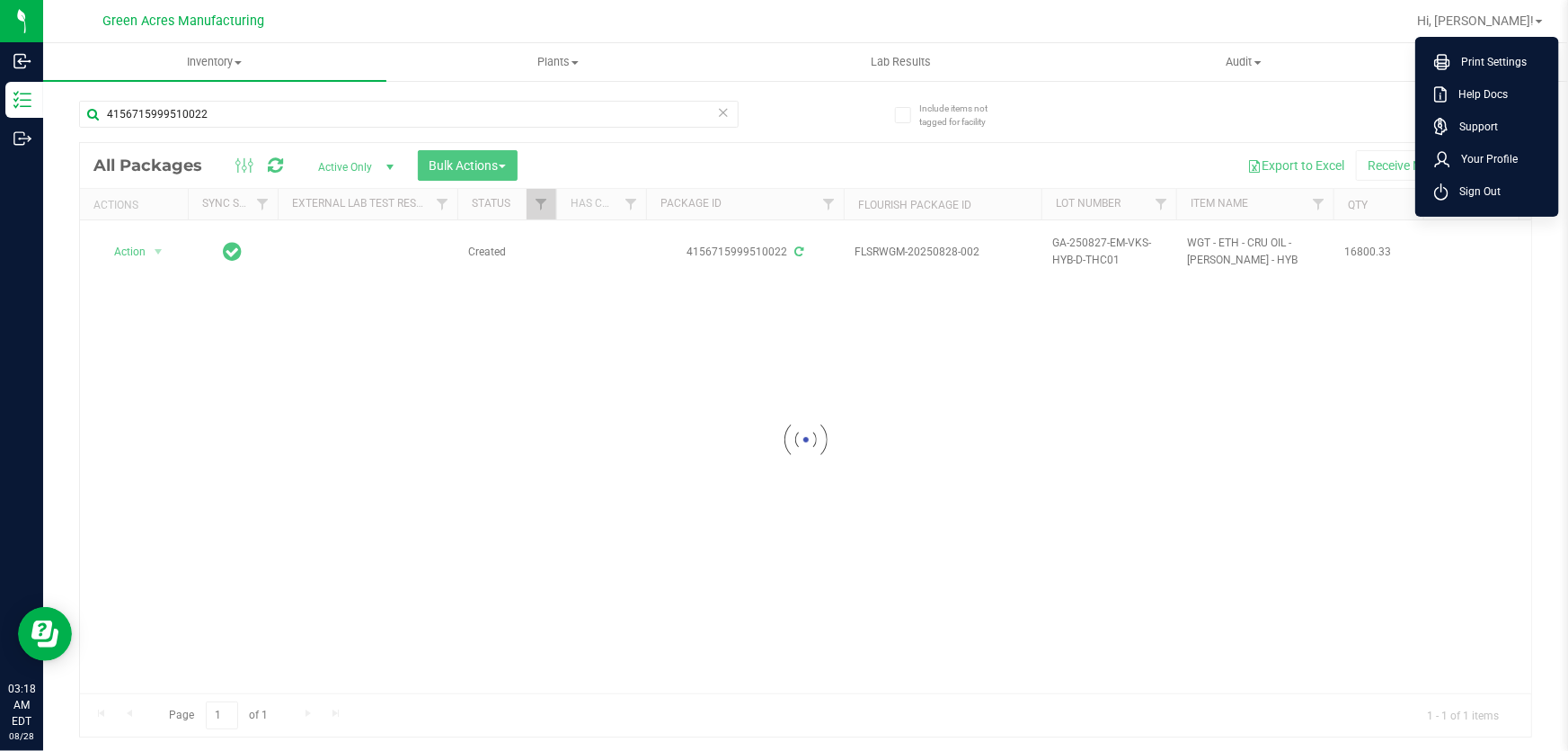
click at [943, 362] on div at bounding box center [805, 440] width 1451 height 593
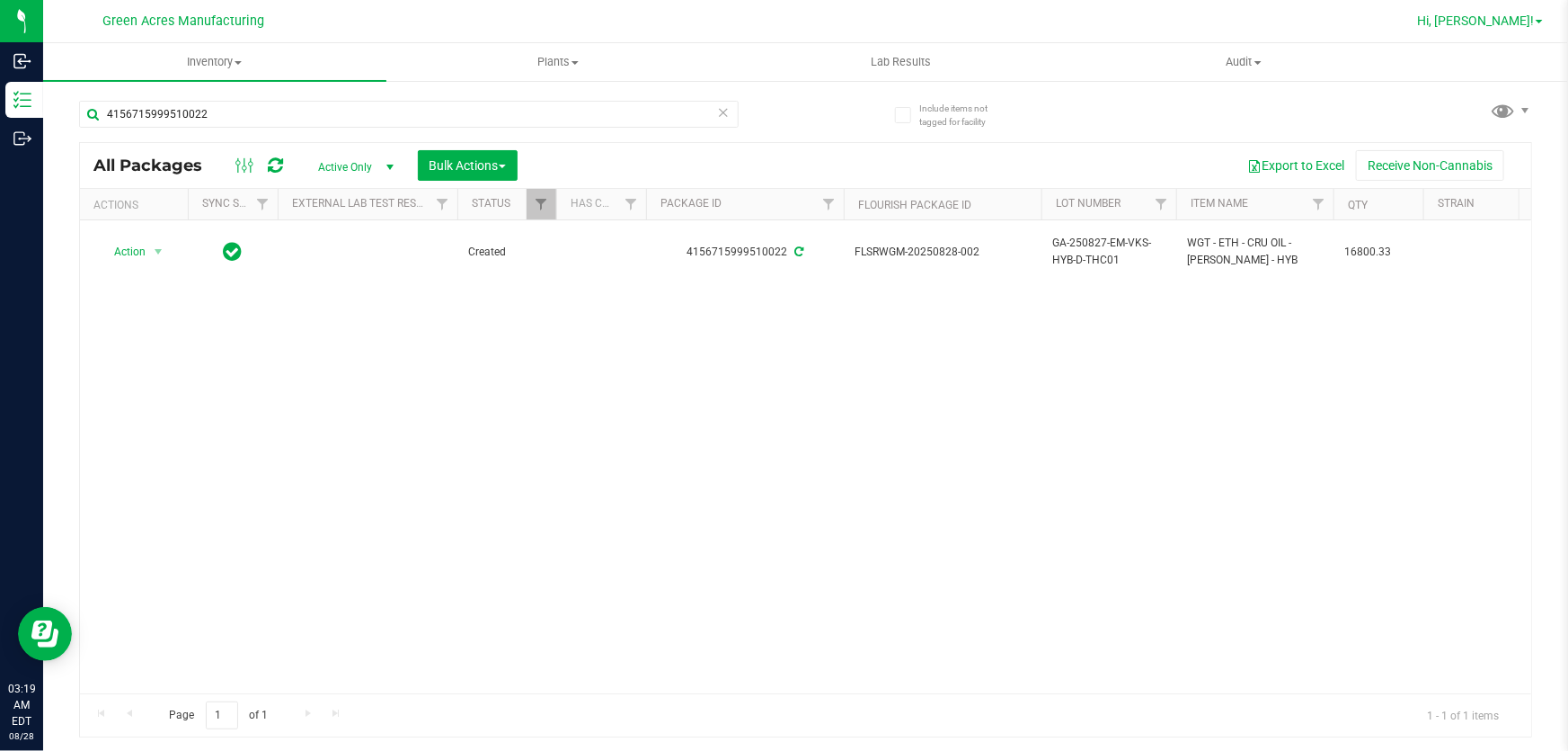
click at [1530, 26] on span "Hi, [PERSON_NAME]!" at bounding box center [1474, 21] width 117 height 15
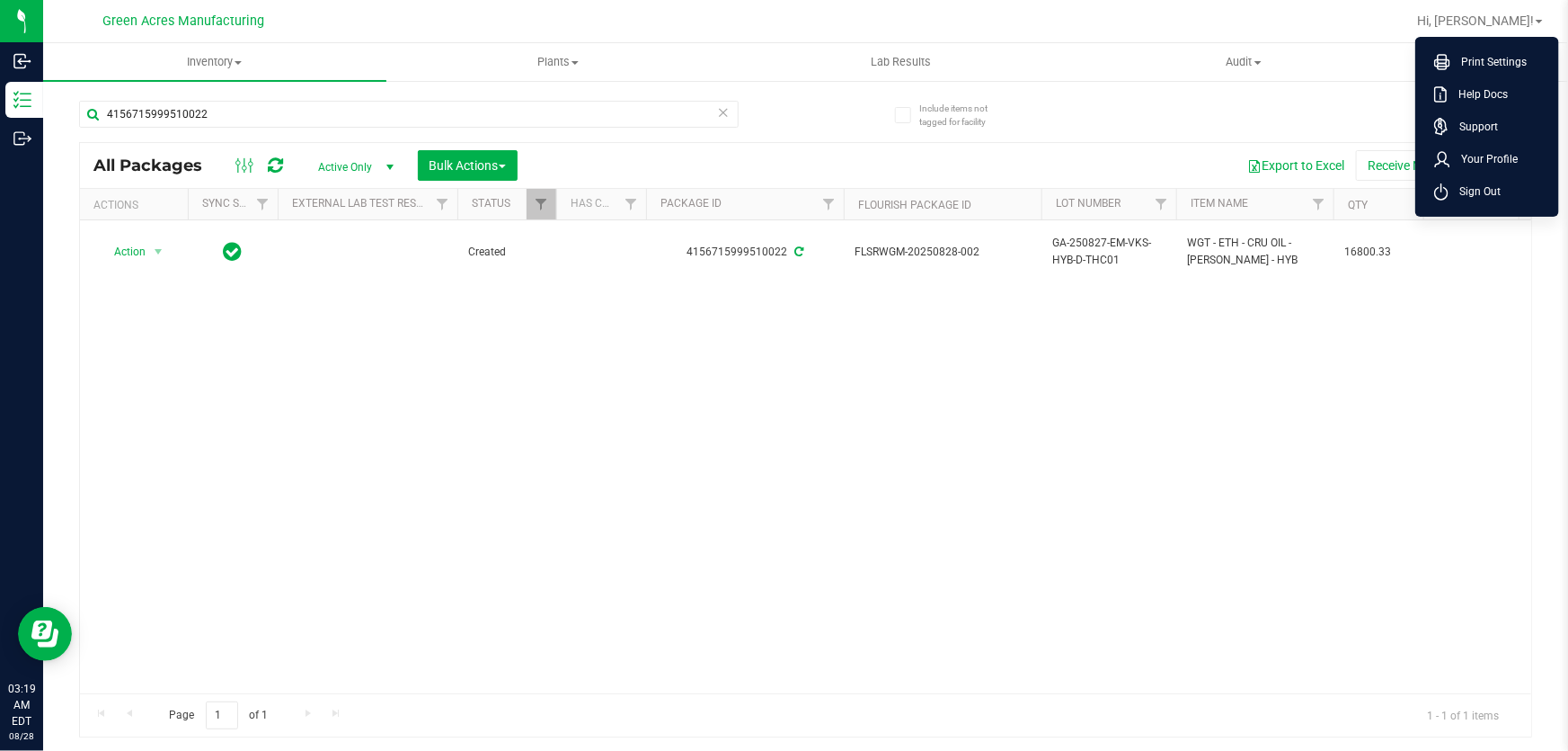
click at [1406, 315] on div "Action Action Adjust qty Create package Edit attributes Global inventory Locate…" at bounding box center [805, 456] width 1451 height 473
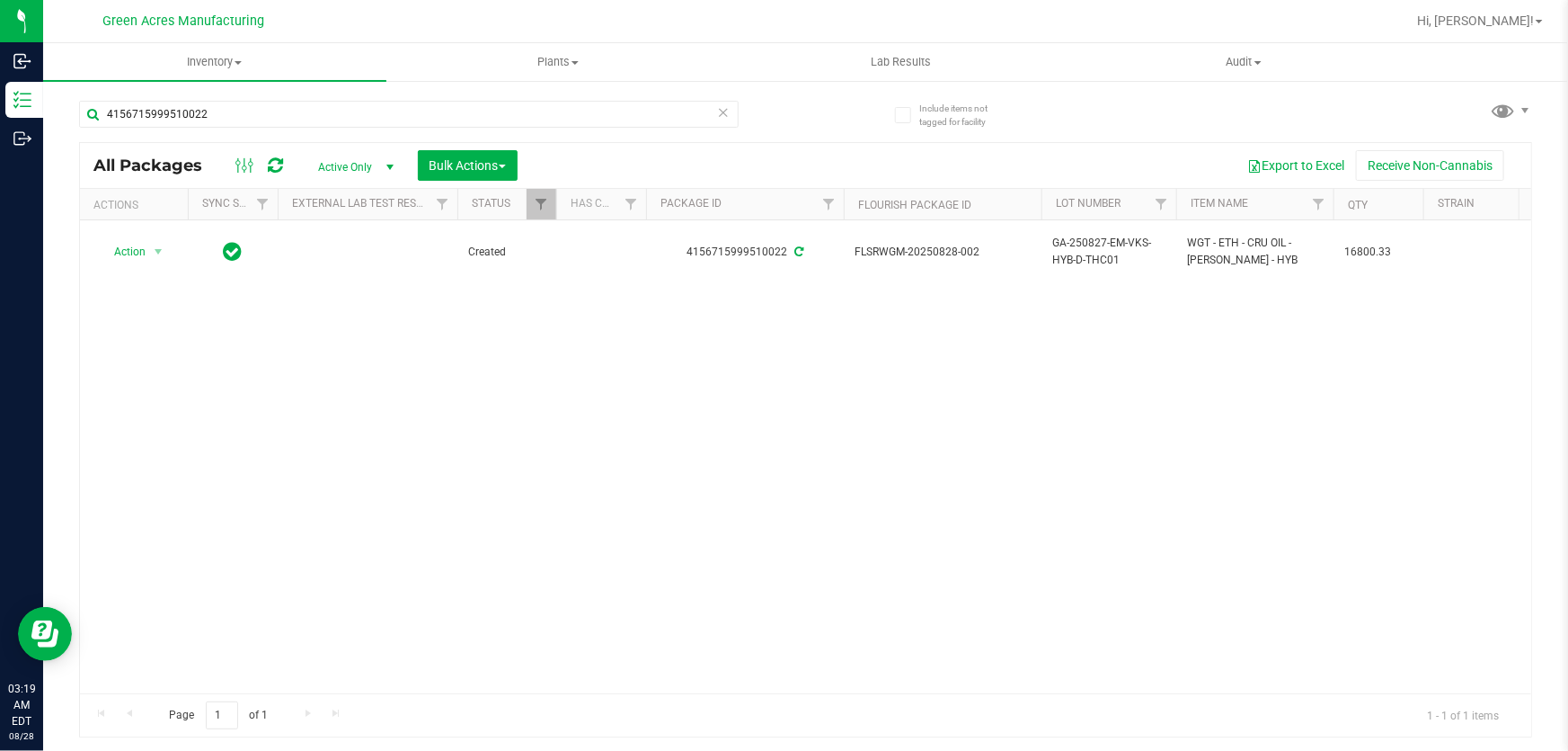
click at [1521, 30] on div "Hi, [PERSON_NAME]! Print Settings Help Docs Support Your Profile Sign Out" at bounding box center [1479, 21] width 140 height 31
click at [1538, 12] on link "Hi, [PERSON_NAME]!" at bounding box center [1479, 21] width 140 height 19
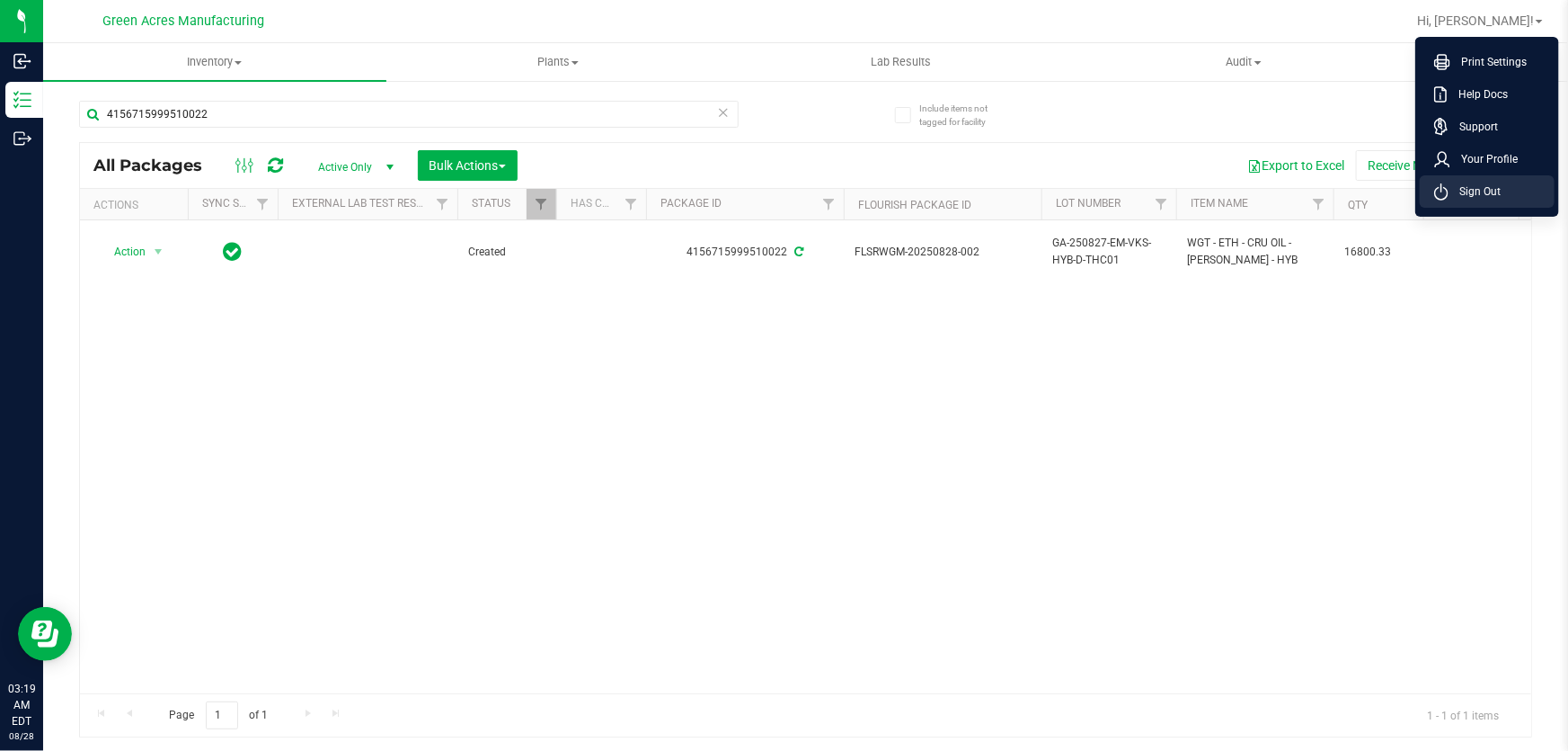
click at [1478, 190] on span "Sign Out" at bounding box center [1473, 192] width 52 height 18
